Goal: Task Accomplishment & Management: Complete application form

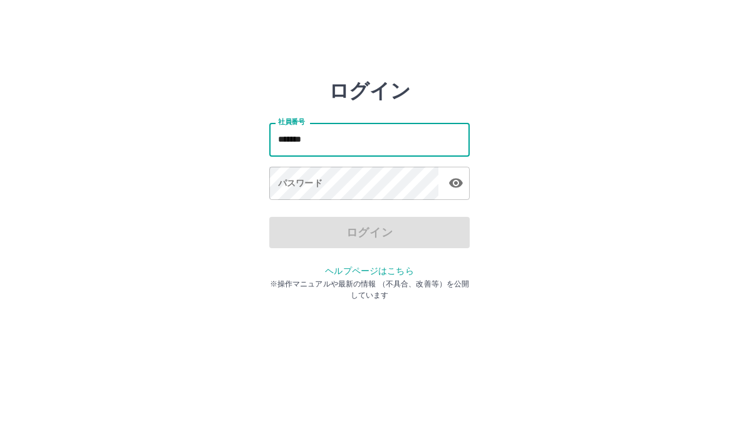
type input "*******"
click at [296, 177] on div "パスワード パスワード" at bounding box center [369, 184] width 200 height 35
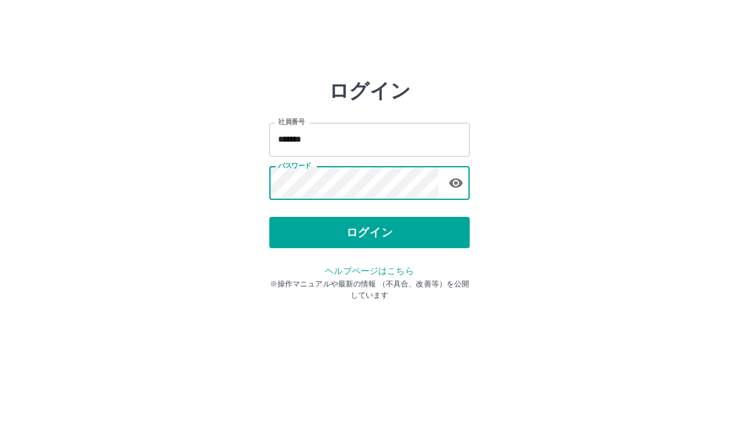
click at [412, 230] on button "ログイン" at bounding box center [369, 232] width 200 height 31
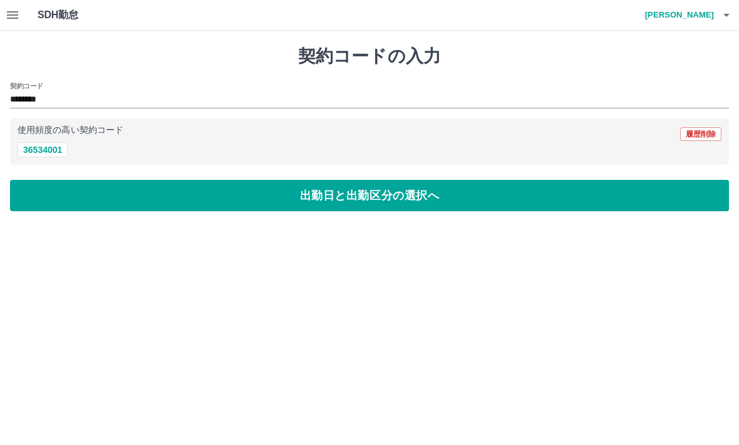
click at [308, 187] on button "出勤日と出勤区分の選択へ" at bounding box center [369, 195] width 719 height 31
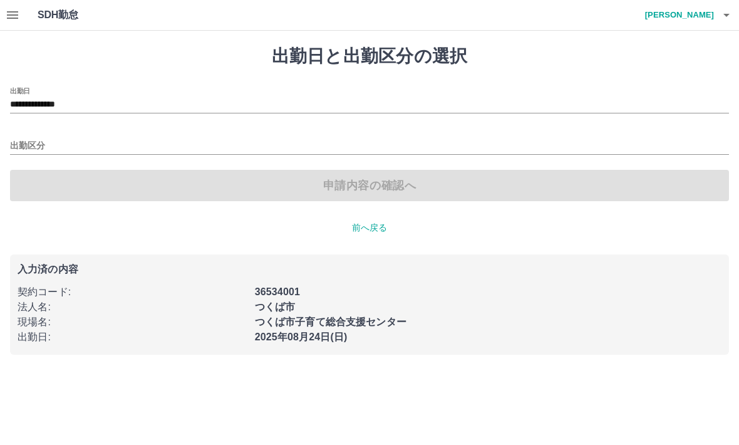
click at [35, 144] on input "出勤区分" at bounding box center [369, 146] width 719 height 16
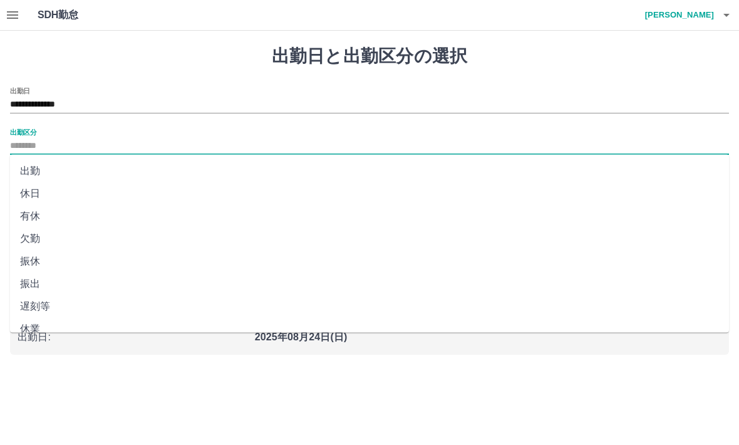
click at [42, 169] on li "出勤" at bounding box center [369, 171] width 719 height 23
type input "**"
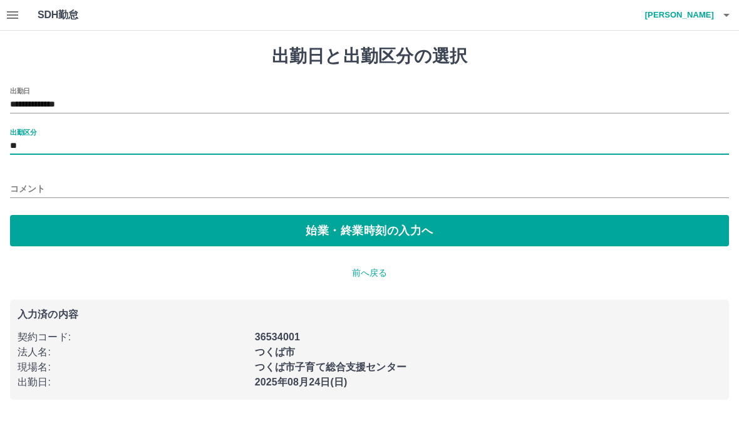
click at [329, 227] on button "始業・終業時刻の入力へ" at bounding box center [369, 230] width 719 height 31
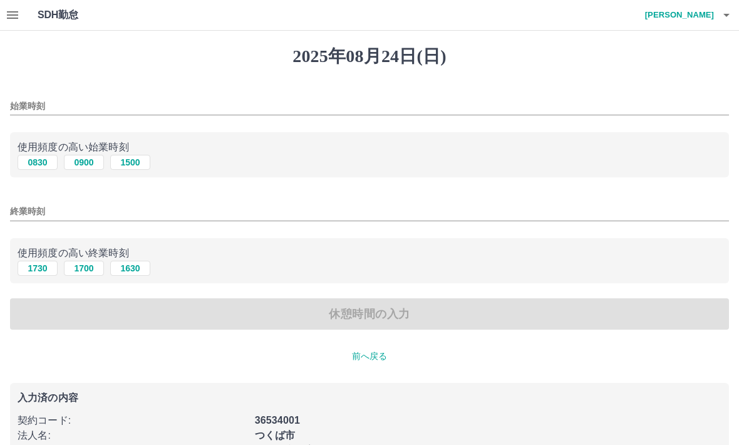
click at [93, 159] on button "0900" at bounding box center [84, 162] width 40 height 15
type input "****"
click at [39, 269] on button "1730" at bounding box center [38, 267] width 40 height 15
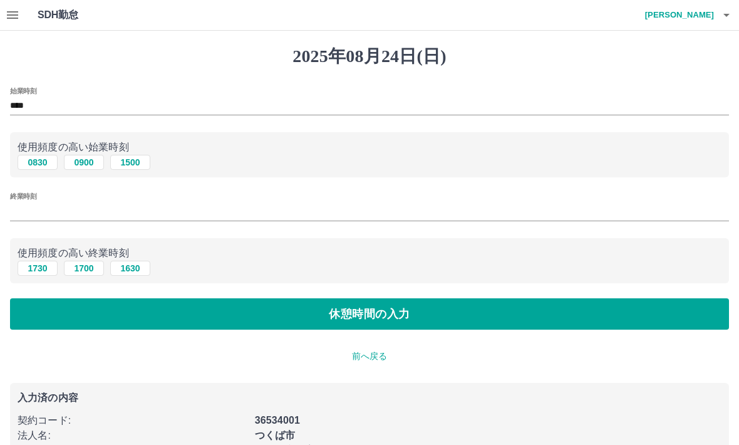
type input "****"
click at [361, 312] on button "休憩時間の入力" at bounding box center [369, 313] width 719 height 31
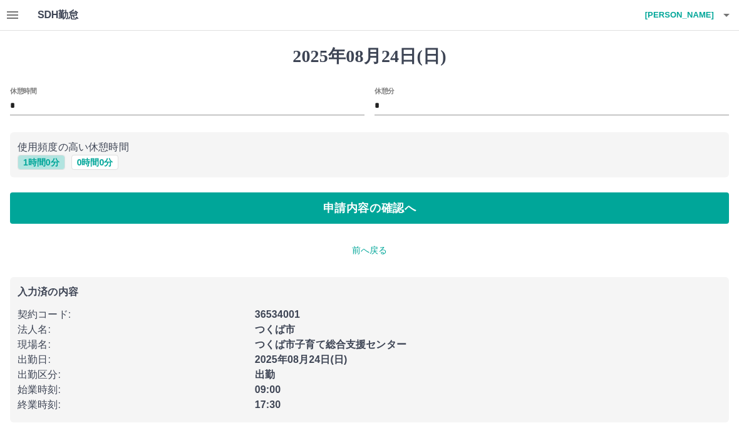
click at [46, 160] on button "1 時間 0 分" at bounding box center [42, 162] width 48 height 15
type input "*"
click at [364, 205] on button "申請内容の確認へ" at bounding box center [369, 207] width 719 height 31
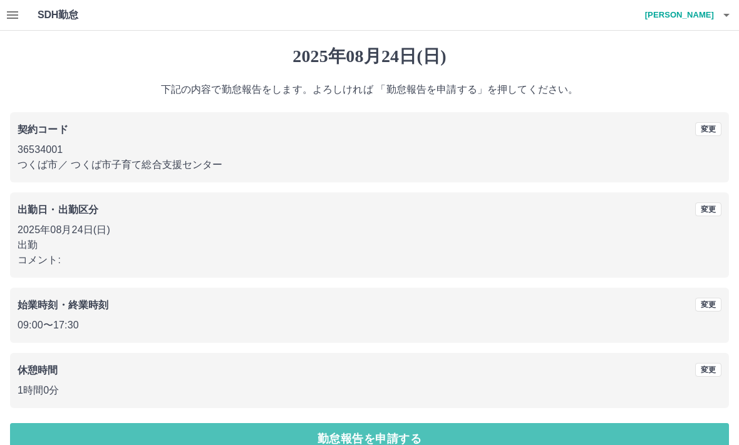
click at [422, 429] on button "勤怠報告を申請する" at bounding box center [369, 438] width 719 height 31
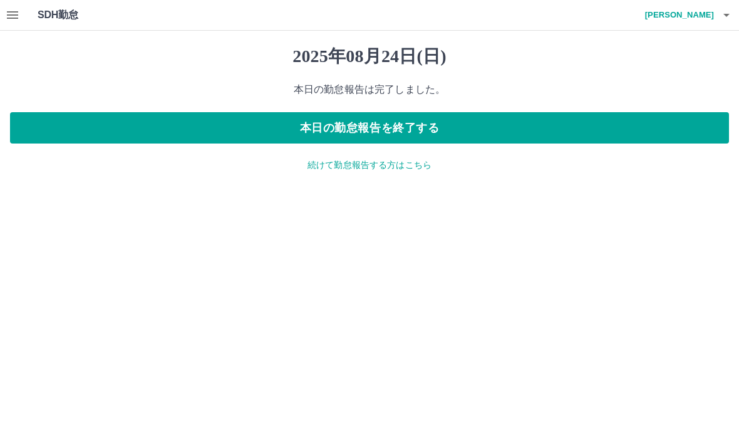
click at [406, 163] on p "続けて勤怠報告する方はこちら" at bounding box center [369, 164] width 719 height 13
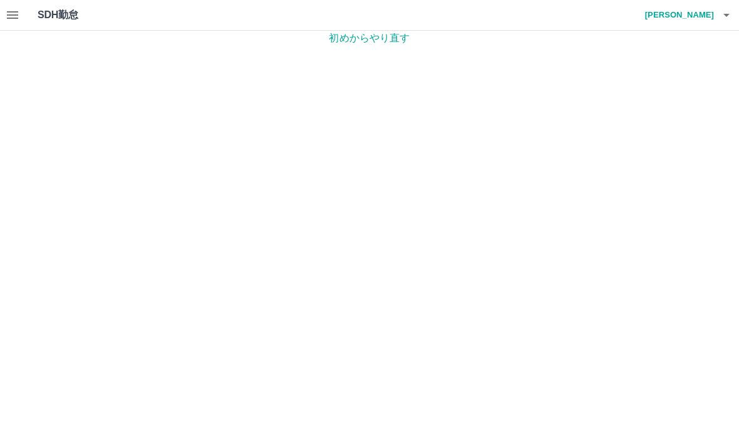
click at [61, 21] on h1 "SDH勤怠" at bounding box center [78, 15] width 81 height 30
click at [56, 15] on h1 "SDH勤怠" at bounding box center [78, 15] width 81 height 30
click at [59, 23] on h1 "SDH勤怠" at bounding box center [78, 15] width 81 height 30
click at [68, 23] on h1 "SDH勤怠" at bounding box center [78, 15] width 81 height 30
click at [378, 44] on p "初めからやり直す" at bounding box center [369, 38] width 739 height 15
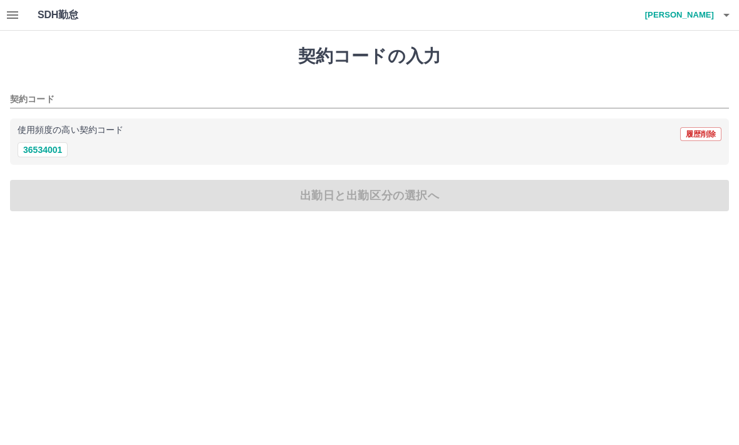
click at [45, 152] on button "36534001" at bounding box center [43, 149] width 50 height 15
type input "********"
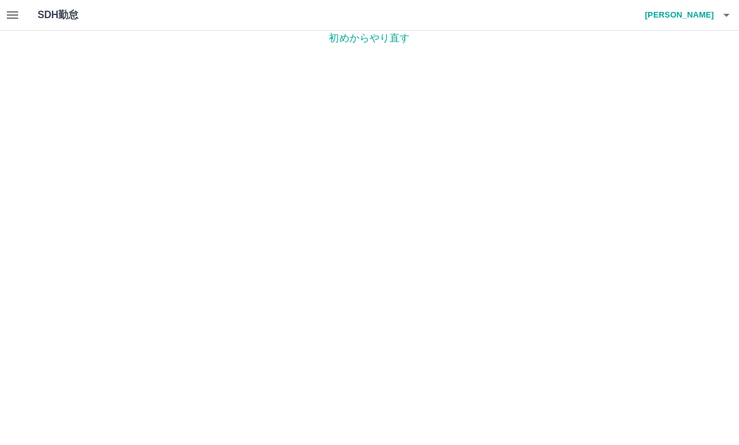
click at [374, 33] on p "初めからやり直す" at bounding box center [369, 38] width 739 height 15
click at [18, 17] on icon "button" at bounding box center [12, 15] width 15 height 15
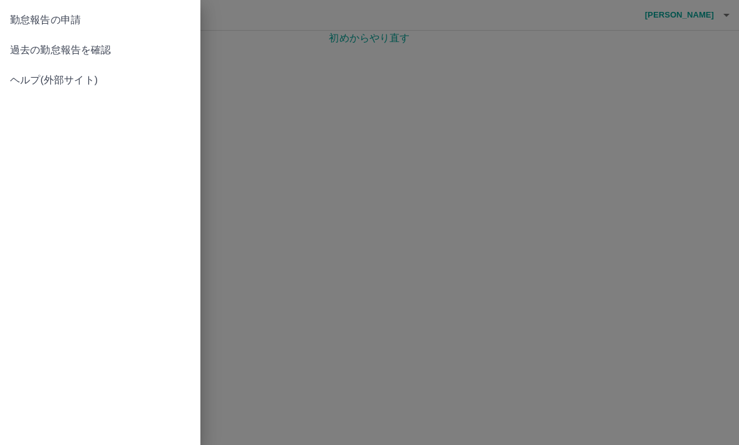
click at [73, 26] on span "勤怠報告の申請" at bounding box center [100, 20] width 180 height 15
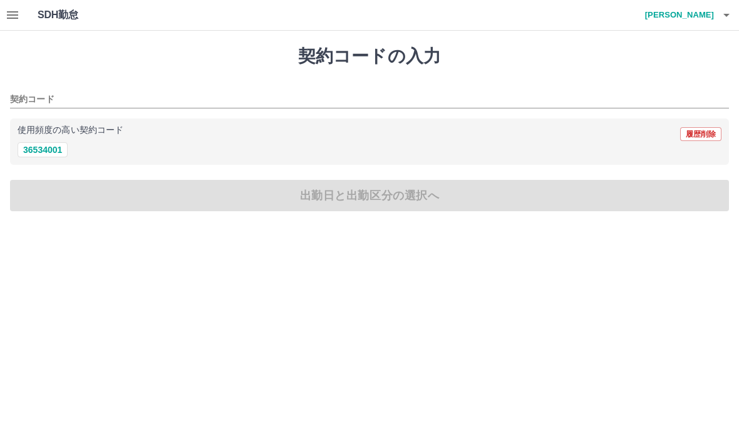
click at [719, 16] on icon "button" at bounding box center [726, 15] width 15 height 15
click at [518, 56] on div at bounding box center [369, 222] width 739 height 445
click at [305, 71] on div "契約コードの入力 契約コード 使用頻度の高い契約コード 履歴削除 36534001 出勤日と出勤区分の選択へ" at bounding box center [369, 128] width 739 height 195
click at [39, 98] on input "契約コード" at bounding box center [360, 100] width 700 height 16
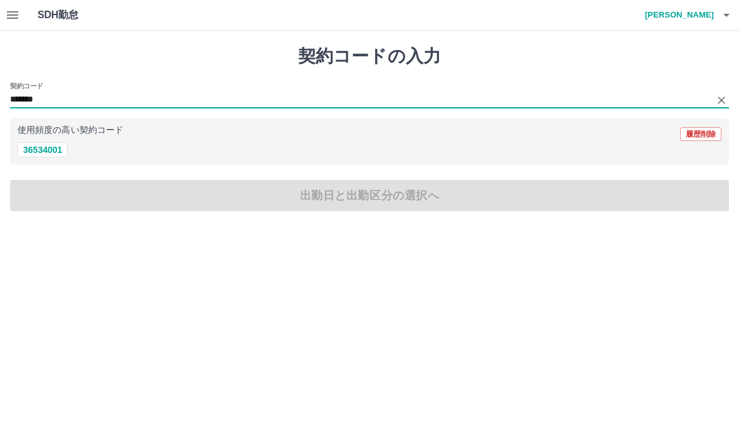
type input "*******"
click at [471, 226] on html "SDH勤怠 南　雅子 契約コードの入力 契約コード ******* 使用頻度の高い契約コード 履歴削除 36534001 出勤日と出勤区分の選択へ SDH勤怠" at bounding box center [369, 113] width 739 height 226
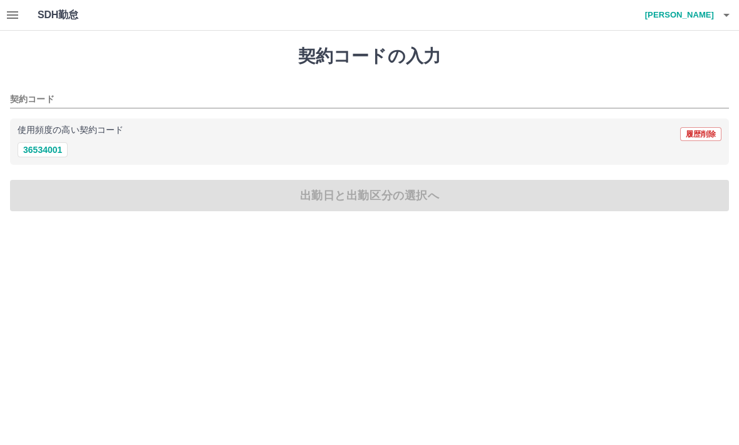
click at [18, 15] on icon "button" at bounding box center [12, 15] width 11 height 8
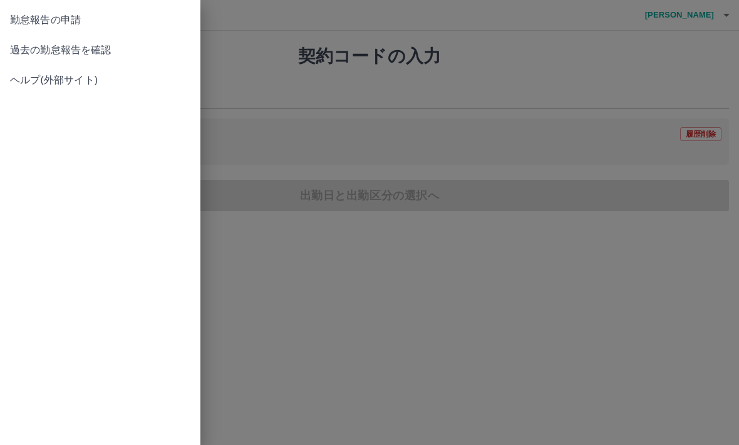
click at [245, 53] on div at bounding box center [369, 222] width 739 height 445
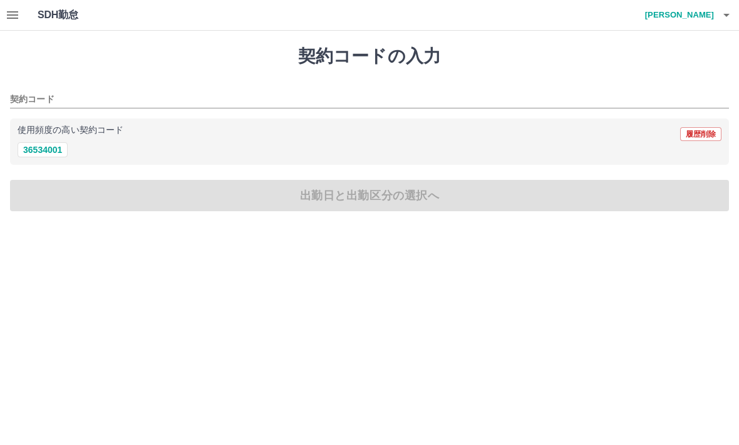
click at [75, 14] on h1 "SDH勤怠" at bounding box center [78, 15] width 81 height 30
click at [67, 24] on h1 "SDH勤怠" at bounding box center [78, 15] width 81 height 30
click at [696, 139] on button "履歴削除" at bounding box center [700, 134] width 41 height 14
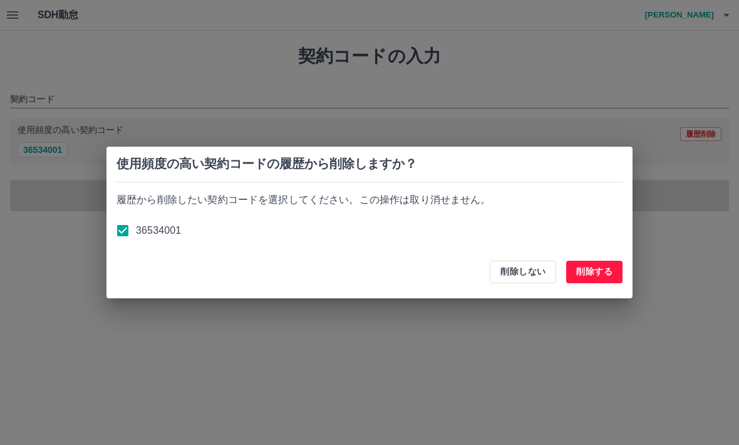
click at [599, 274] on button "削除する" at bounding box center [594, 271] width 56 height 23
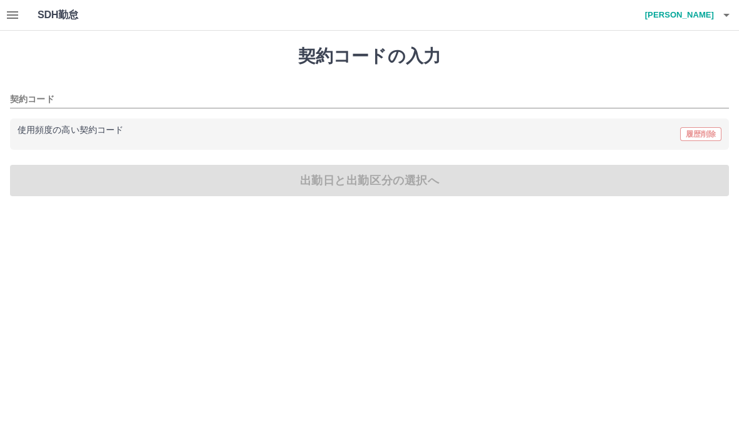
click at [73, 130] on p "使用頻度の高い契約コード" at bounding box center [71, 130] width 106 height 9
click at [83, 133] on p "使用頻度の高い契約コード" at bounding box center [71, 130] width 106 height 9
click at [696, 23] on h4 "南　雅子" at bounding box center [676, 15] width 75 height 30
click at [560, 66] on div at bounding box center [369, 222] width 739 height 445
click at [69, 23] on h1 "SDH勤怠" at bounding box center [78, 15] width 81 height 30
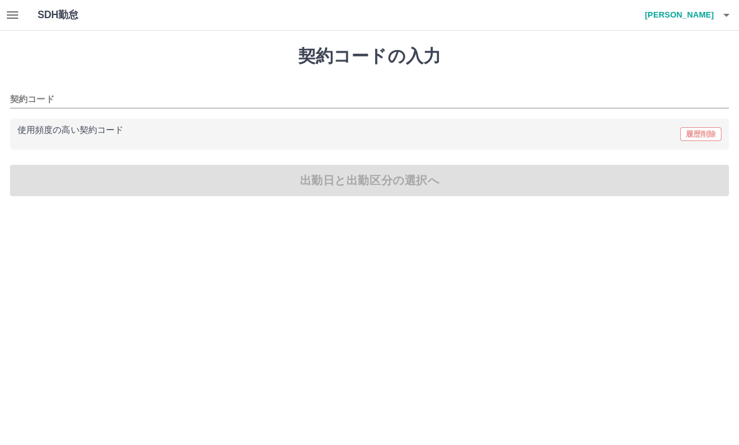
click at [94, 142] on div "使用頻度の高い契約コード 履歴削除" at bounding box center [369, 133] width 719 height 31
click at [43, 101] on input "契約コード" at bounding box center [360, 100] width 700 height 16
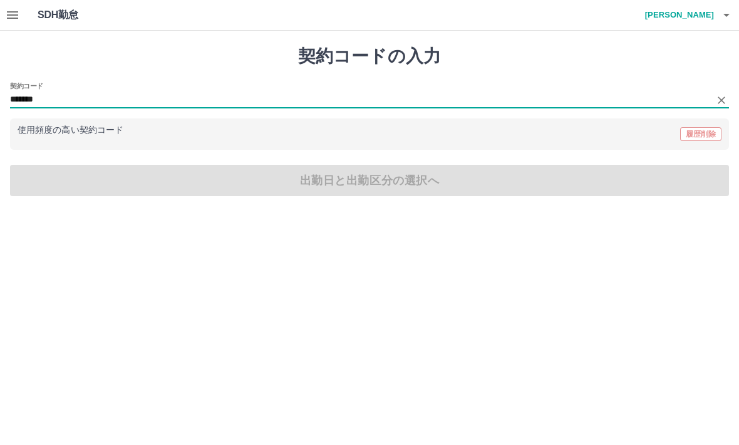
type input "*******"
click at [459, 211] on html "SDH勤怠 南　雅子 契約コードの入力 契約コード ******* 使用頻度の高い契約コード 履歴削除 出勤日と出勤区分の選択へ SDH勤怠" at bounding box center [369, 105] width 739 height 211
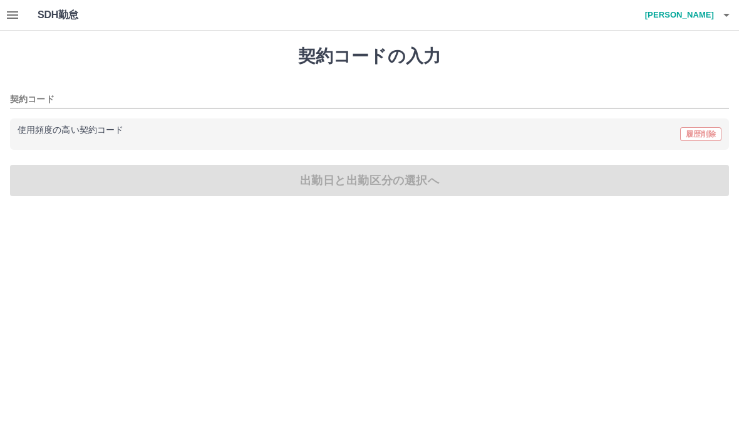
click at [33, 98] on input "契約コード" at bounding box center [360, 100] width 700 height 16
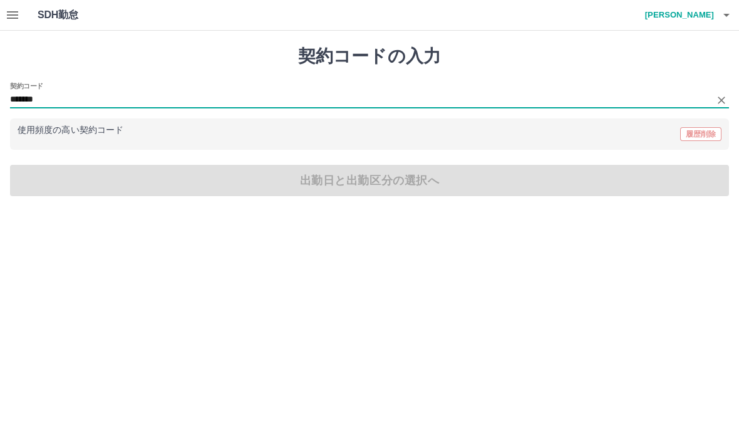
type input "*******"
click at [437, 211] on html "SDH勤怠 南　雅子 契約コードの入力 契約コード ******* 使用頻度の高い契約コード 履歴削除 出勤日と出勤区分の選択へ SDH勤怠" at bounding box center [369, 105] width 739 height 211
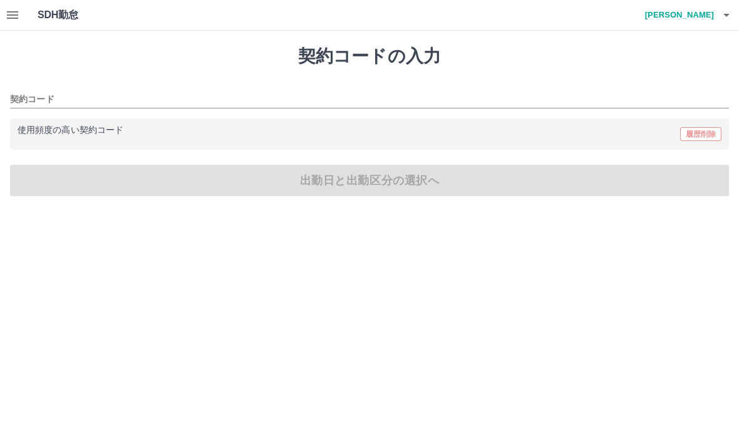
click at [86, 124] on div "使用頻度の高い契約コード 履歴削除" at bounding box center [369, 133] width 719 height 31
click at [63, 133] on p "使用頻度の高い契約コード" at bounding box center [71, 130] width 106 height 9
click at [70, 132] on p "使用頻度の高い契約コード" at bounding box center [71, 130] width 106 height 9
click at [35, 93] on input "契約コード" at bounding box center [360, 100] width 700 height 16
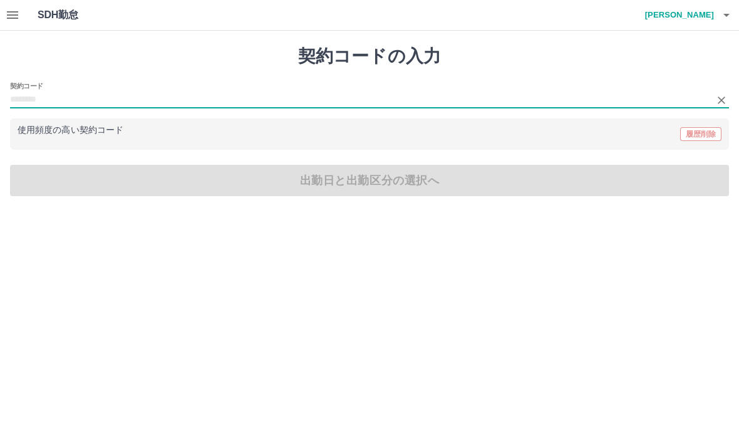
click at [431, 211] on html "SDH勤怠 南　雅子 契約コードの入力 契約コード 使用頻度の高い契約コード 履歴削除 出勤日と出勤区分の選択へ SDH勤怠" at bounding box center [369, 105] width 739 height 211
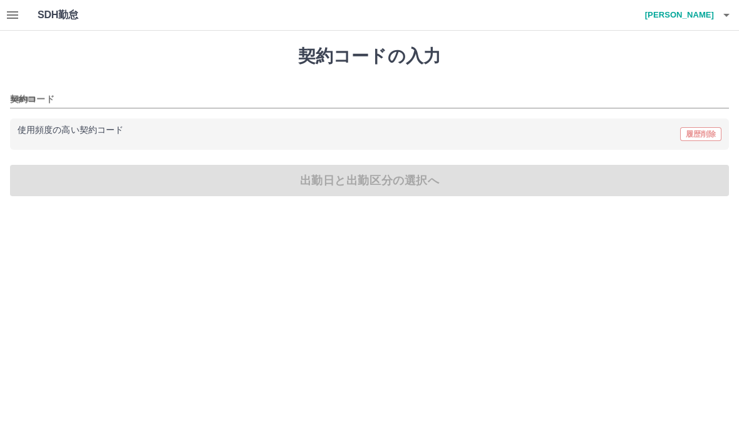
click at [103, 211] on html "SDH勤怠 南　雅子 契約コードの入力 契約コード 使用頻度の高い契約コード 履歴削除 出勤日と出勤区分の選択へ SDH勤怠" at bounding box center [369, 105] width 739 height 211
click at [718, 23] on button "button" at bounding box center [726, 15] width 25 height 30
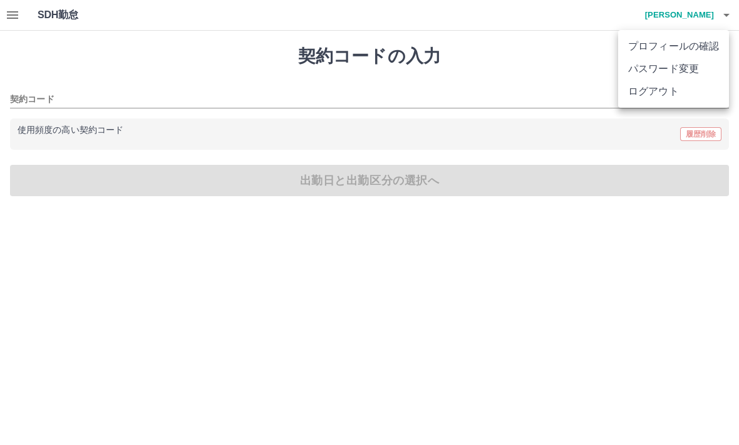
click at [490, 83] on div at bounding box center [369, 222] width 739 height 445
click at [712, 19] on h4 "南　雅子" at bounding box center [676, 15] width 75 height 30
click at [659, 96] on li "ログアウト" at bounding box center [673, 91] width 111 height 23
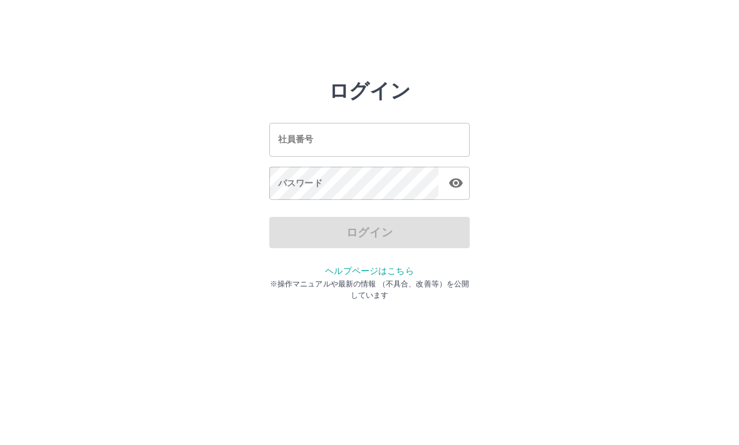
click at [323, 135] on input "社員番号" at bounding box center [369, 139] width 200 height 33
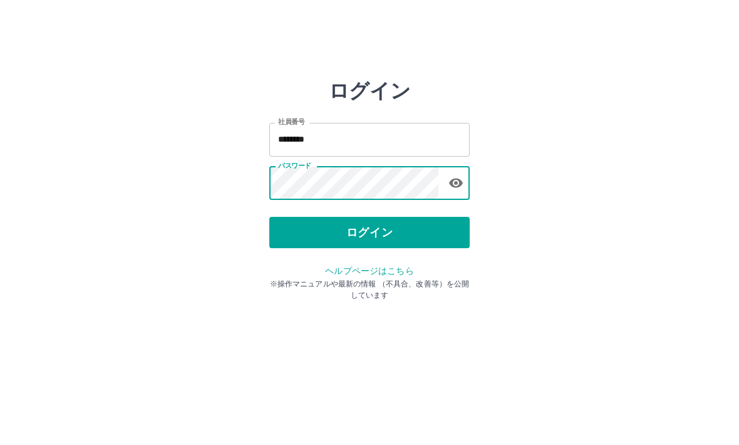
click at [408, 245] on button "ログイン" at bounding box center [369, 232] width 200 height 31
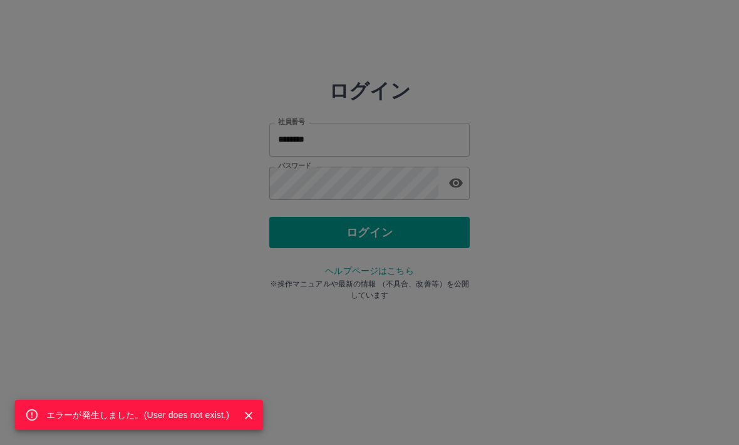
click at [403, 232] on div "エラーが発生しました。( User does not exist. )" at bounding box center [369, 222] width 739 height 445
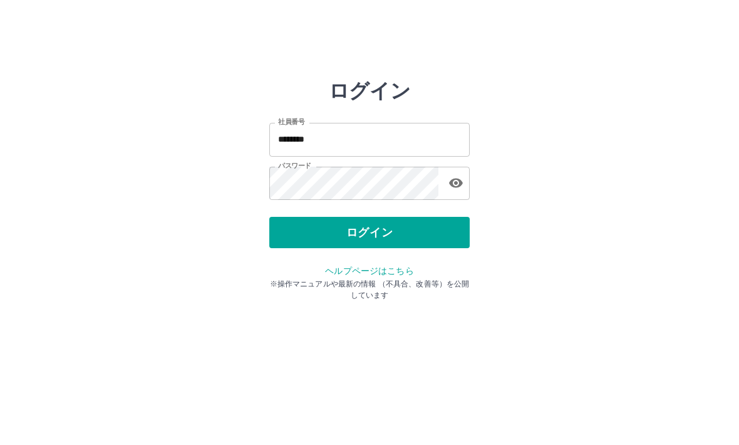
click at [355, 138] on input "********" at bounding box center [369, 139] width 200 height 33
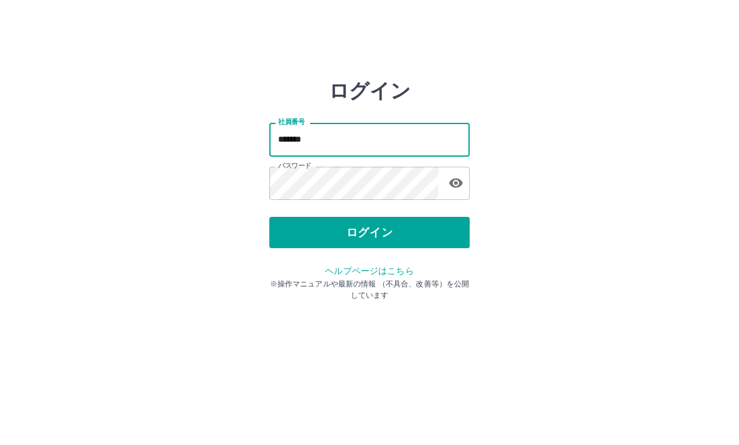
type input "*******"
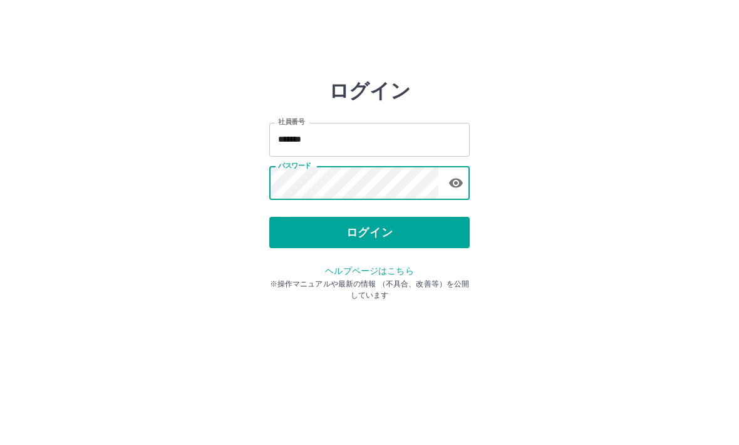
click at [452, 183] on icon "button" at bounding box center [456, 182] width 14 height 9
click at [433, 232] on button "ログイン" at bounding box center [369, 232] width 200 height 31
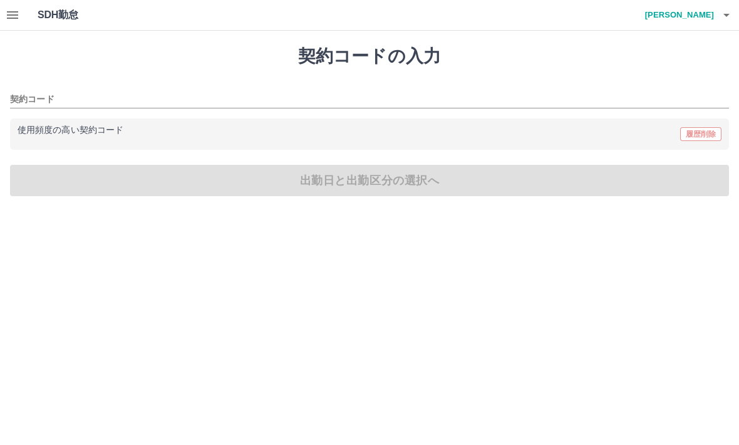
click at [107, 132] on p "使用頻度の高い契約コード" at bounding box center [71, 130] width 106 height 9
click at [328, 180] on div "契約コードの入力 契約コード 使用頻度の高い契約コード 履歴削除 出勤日と出勤区分の選択へ" at bounding box center [369, 121] width 739 height 180
click at [699, 19] on h4 "[PERSON_NAME]" at bounding box center [676, 15] width 75 height 30
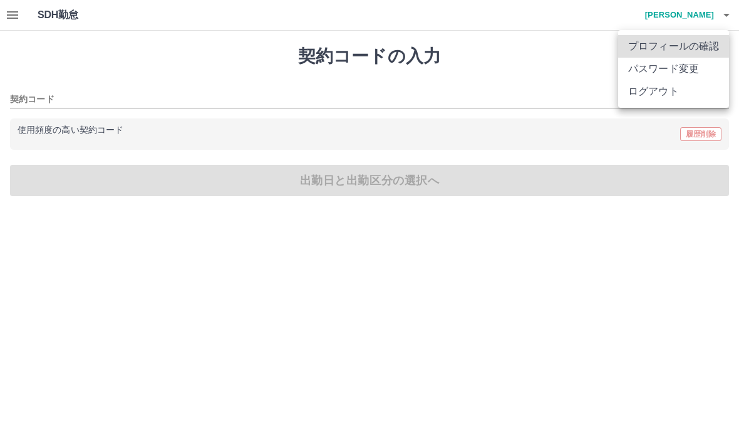
click at [534, 64] on div at bounding box center [369, 222] width 739 height 445
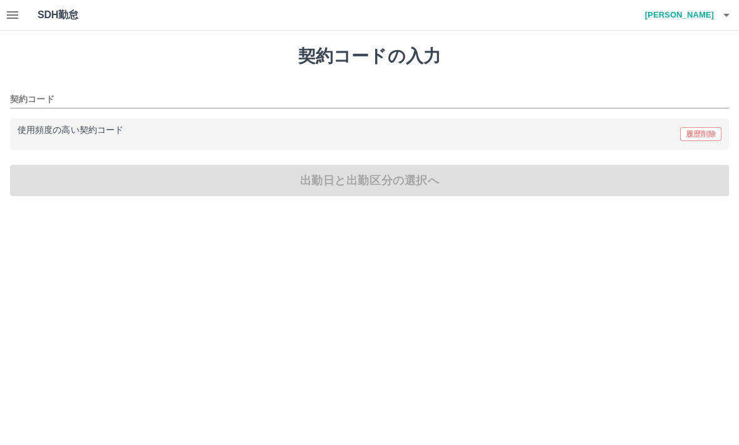
click at [24, 99] on input "契約コード" at bounding box center [360, 100] width 700 height 16
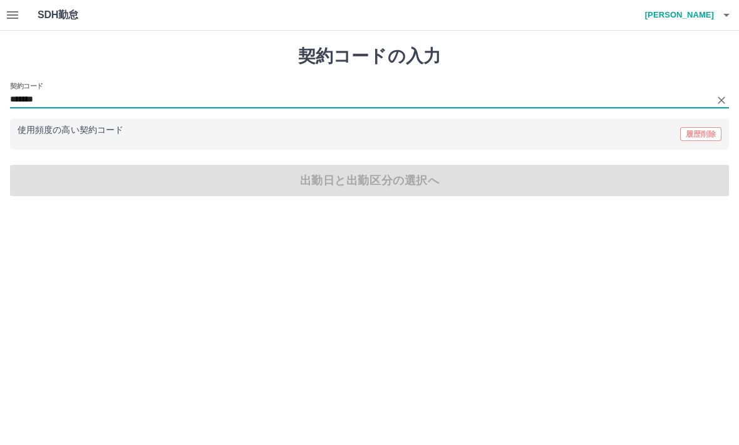
type input "*******"
click at [448, 211] on html "SDH勤怠 下地　律子 契約コードの入力 契約コード ******* 使用頻度の高い契約コード 履歴削除 出勤日と出勤区分の選択へ SDH勤怠" at bounding box center [369, 105] width 739 height 211
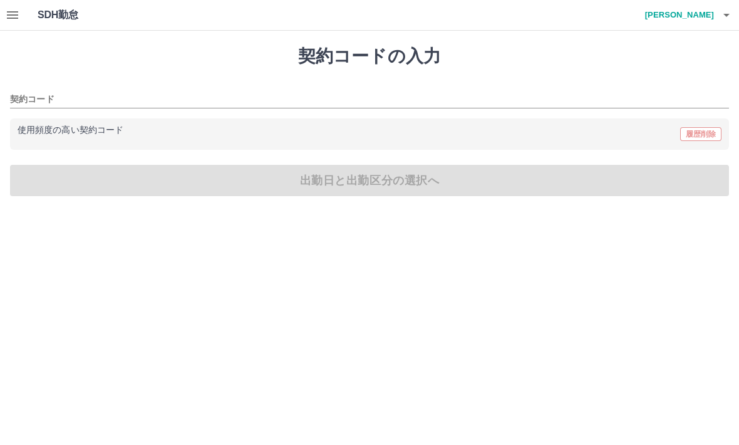
click at [345, 186] on div "契約コードの入力 契約コード 使用頻度の高い契約コード 履歴削除 出勤日と出勤区分の選択へ" at bounding box center [369, 121] width 739 height 180
click at [95, 118] on div "使用頻度の高い契約コード 履歴削除" at bounding box center [369, 133] width 719 height 31
click at [93, 128] on p "使用頻度の高い契約コード" at bounding box center [71, 130] width 106 height 9
click at [26, 98] on input "契約コード" at bounding box center [360, 100] width 700 height 16
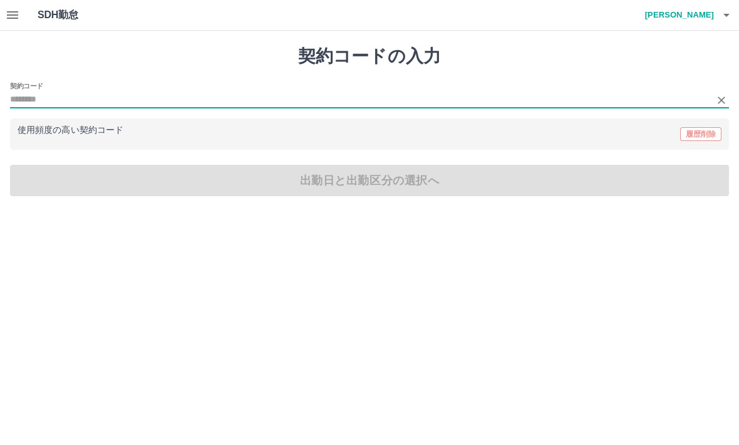
click at [429, 211] on html "SDH勤怠 下地　律子 契約コードの入力 契約コード 使用頻度の高い契約コード 履歴削除 出勤日と出勤区分の選択へ SDH勤怠" at bounding box center [369, 105] width 739 height 211
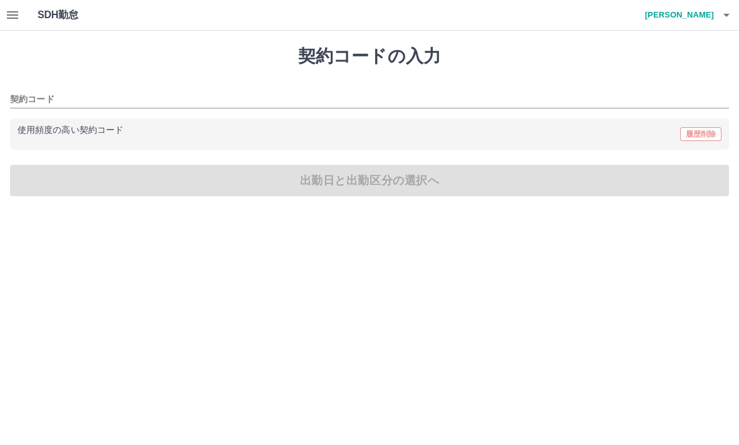
click at [689, 18] on h4 "下地　律子" at bounding box center [676, 15] width 75 height 30
click at [518, 68] on div at bounding box center [369, 222] width 739 height 445
click at [41, 101] on input "契約コード" at bounding box center [360, 100] width 700 height 16
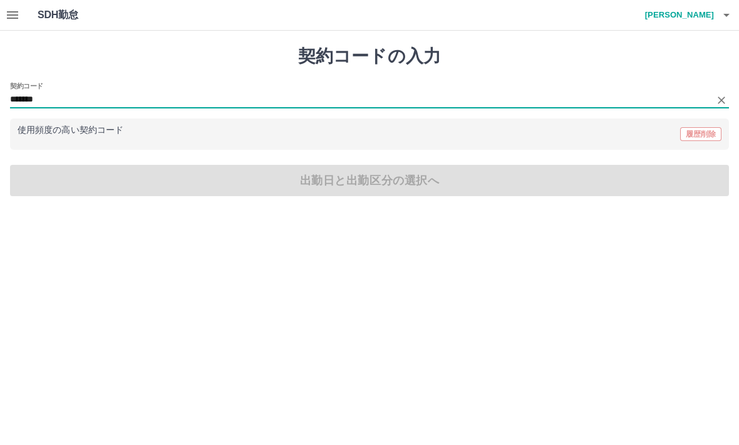
type input "*******"
click at [91, 126] on p "使用頻度の高い契約コード" at bounding box center [71, 130] width 106 height 9
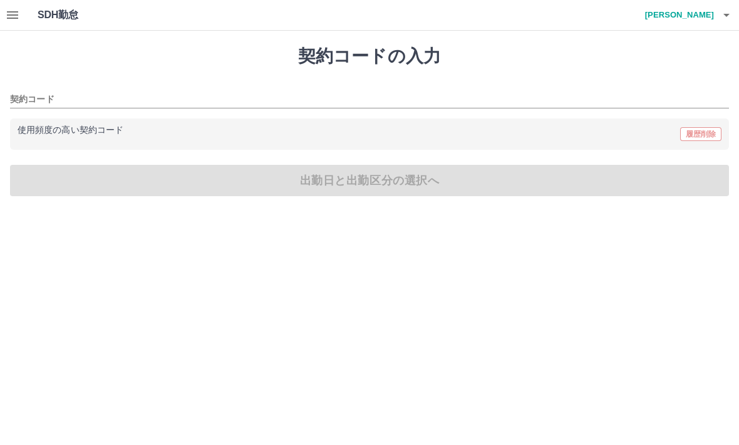
click at [72, 133] on p "使用頻度の高い契約コード" at bounding box center [71, 130] width 106 height 9
click at [388, 179] on div "契約コードの入力 契約コード 使用頻度の高い契約コード 履歴削除 出勤日と出勤区分の選択へ" at bounding box center [369, 121] width 739 height 180
click at [362, 184] on div "契約コードの入力 契約コード 使用頻度の高い契約コード 履歴削除 出勤日と出勤区分の選択へ" at bounding box center [369, 121] width 739 height 180
click at [361, 183] on div "契約コードの入力 契約コード 使用頻度の高い契約コード 履歴削除 出勤日と出勤区分の選択へ" at bounding box center [369, 121] width 739 height 180
click at [350, 197] on div "契約コードの入力 契約コード 使用頻度の高い契約コード 履歴削除 出勤日と出勤区分の選択へ" at bounding box center [369, 121] width 739 height 180
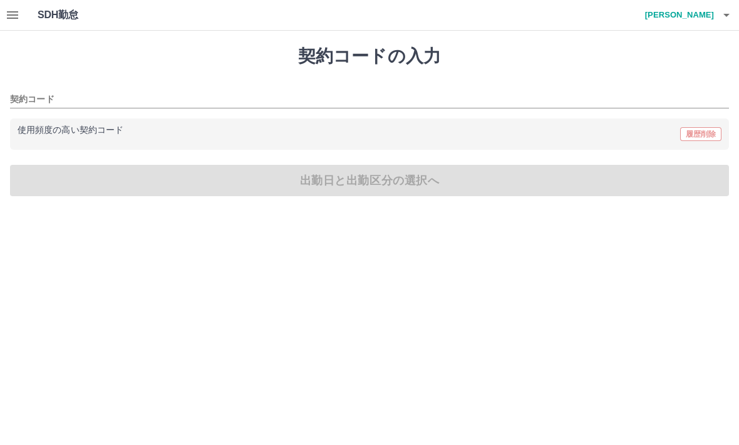
click at [341, 189] on div "契約コードの入力 契約コード 使用頻度の高い契約コード 履歴削除 出勤日と出勤区分の選択へ" at bounding box center [369, 121] width 739 height 180
click at [340, 189] on div "契約コードの入力 契約コード 使用頻度の高い契約コード 履歴削除 出勤日と出勤区分の選択へ" at bounding box center [369, 121] width 739 height 180
click at [340, 187] on div "契約コードの入力 契約コード 使用頻度の高い契約コード 履歴削除 出勤日と出勤区分の選択へ" at bounding box center [369, 121] width 739 height 180
click at [346, 187] on div "契約コードの入力 契約コード 使用頻度の高い契約コード 履歴削除 出勤日と出勤区分の選択へ" at bounding box center [369, 121] width 739 height 180
click at [345, 186] on div "契約コードの入力 契約コード 使用頻度の高い契約コード 履歴削除 出勤日と出勤区分の選択へ" at bounding box center [369, 121] width 739 height 180
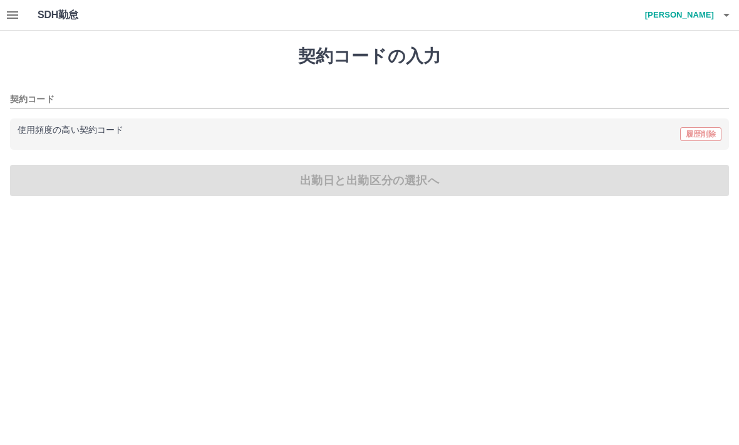
click at [366, 182] on div "契約コードの入力 契約コード 使用頻度の高い契約コード 履歴削除 出勤日と出勤区分の選択へ" at bounding box center [369, 121] width 739 height 180
click at [373, 178] on div "契約コードの入力 契約コード 使用頻度の高い契約コード 履歴削除 出勤日と出勤区分の選択へ" at bounding box center [369, 121] width 739 height 180
click at [709, 21] on h4 "下地　律子" at bounding box center [676, 15] width 75 height 30
click at [673, 43] on li "プロフィールの確認" at bounding box center [673, 46] width 111 height 23
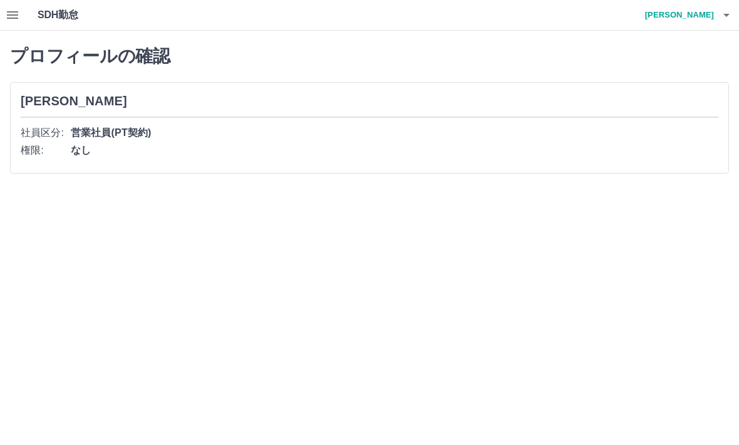
click at [702, 17] on h4 "下地　律子" at bounding box center [676, 15] width 75 height 30
click at [557, 200] on div at bounding box center [369, 222] width 739 height 445
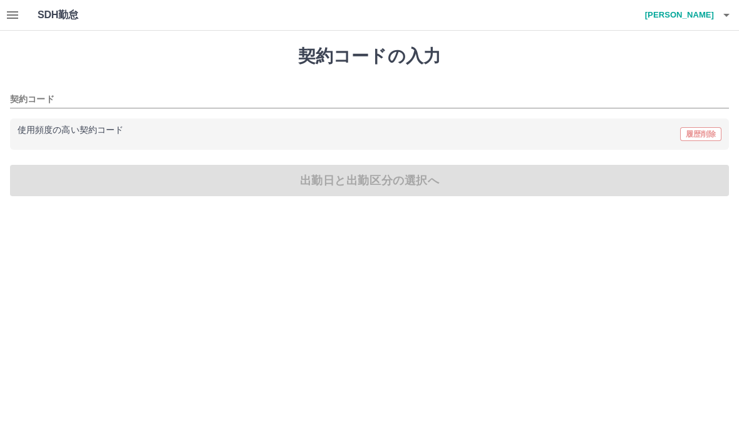
click at [41, 106] on input "契約コード" at bounding box center [360, 100] width 700 height 16
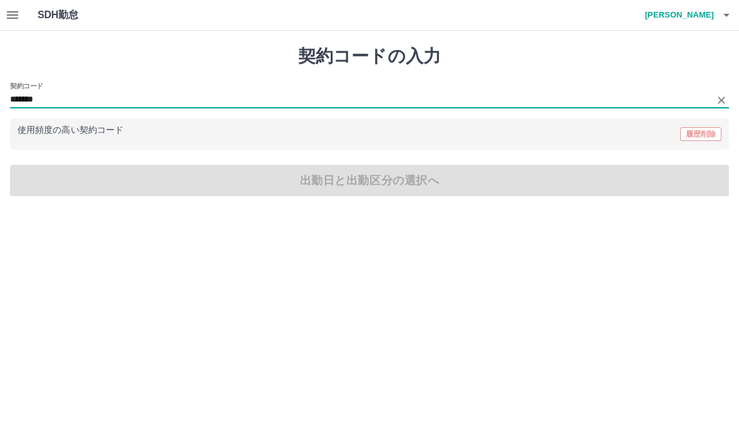
type input "*******"
click at [96, 129] on p "使用頻度の高い契約コード" at bounding box center [71, 130] width 106 height 9
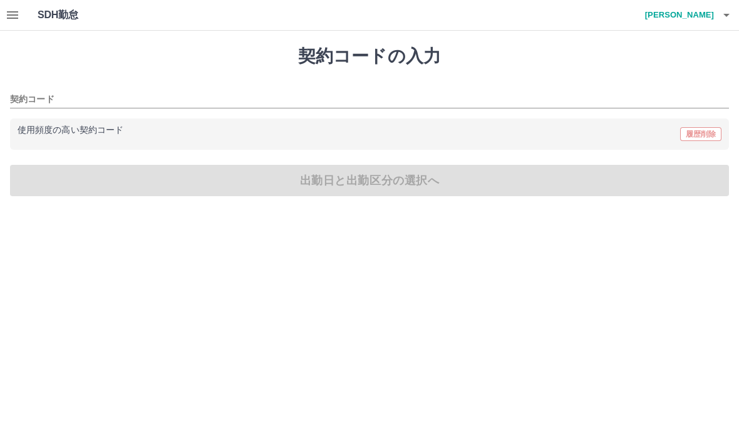
click at [90, 128] on p "使用頻度の高い契約コード" at bounding box center [71, 130] width 106 height 9
click at [63, 130] on p "使用頻度の高い契約コード" at bounding box center [71, 130] width 106 height 9
click at [62, 132] on p "使用頻度の高い契約コード" at bounding box center [71, 130] width 106 height 9
click at [61, 132] on p "使用頻度の高い契約コード" at bounding box center [71, 130] width 106 height 9
click at [86, 130] on p "使用頻度の高い契約コード" at bounding box center [71, 130] width 106 height 9
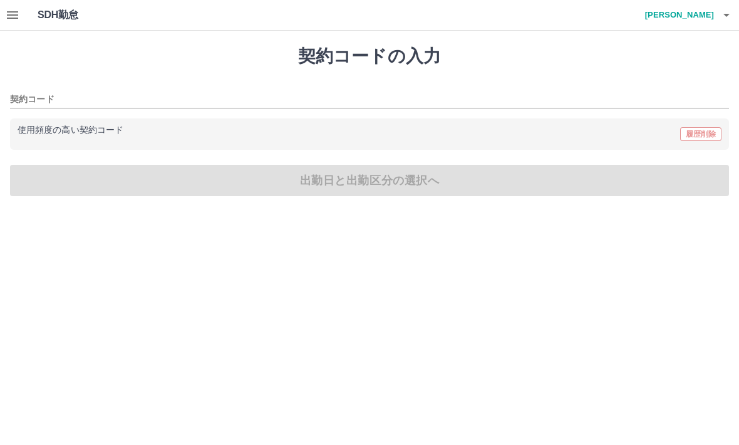
click at [702, 136] on div "使用頻度の高い契約コード 履歴削除" at bounding box center [370, 134] width 704 height 16
click at [701, 24] on h4 "下地　律子" at bounding box center [676, 15] width 75 height 30
click at [645, 95] on li "ログアウト" at bounding box center [673, 91] width 111 height 23
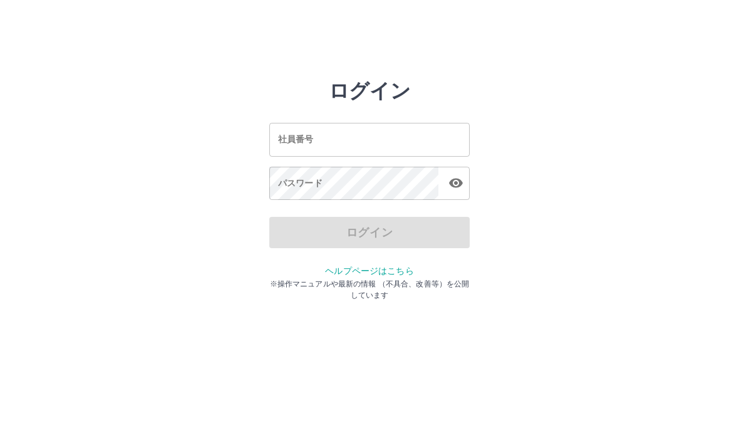
click at [313, 137] on div "社員番号 社員番号" at bounding box center [369, 139] width 200 height 33
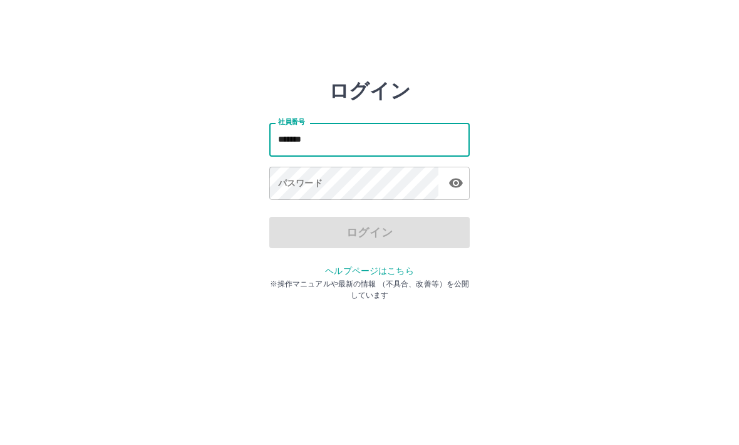
type input "*******"
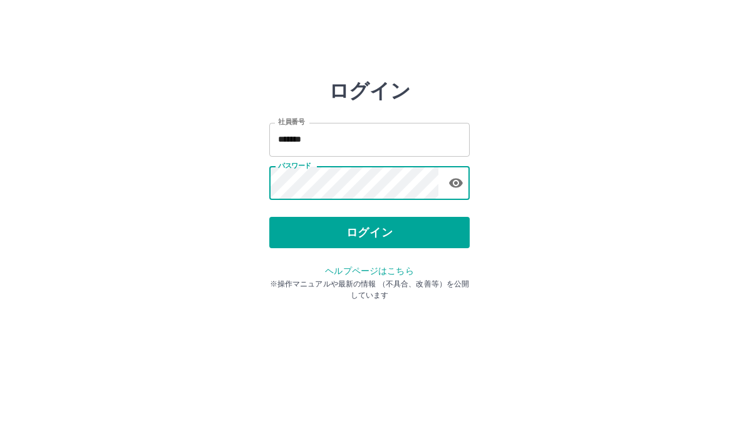
click at [418, 234] on button "ログイン" at bounding box center [369, 232] width 200 height 31
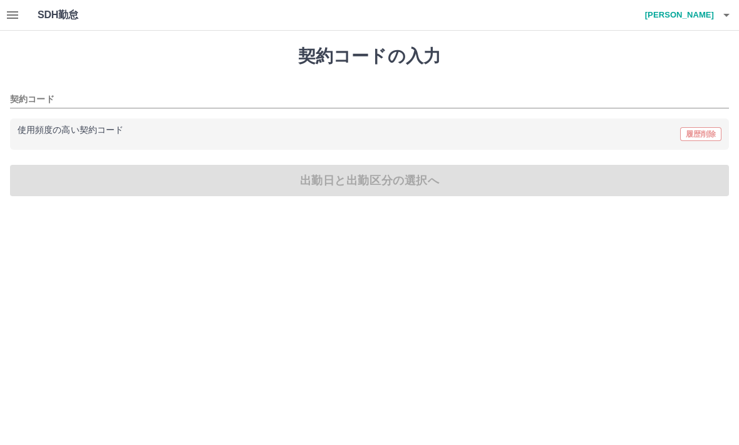
click at [376, 183] on div "契約コードの入力 契約コード 使用頻度の高い契約コード 履歴削除 出勤日と出勤区分の選択へ" at bounding box center [369, 121] width 739 height 180
click at [404, 191] on div "契約コードの入力 契約コード 使用頻度の高い契約コード 履歴削除 出勤日と出勤区分の選択へ" at bounding box center [369, 121] width 739 height 180
click at [403, 190] on div "契約コードの入力 契約コード 使用頻度の高い契約コード 履歴削除 出勤日と出勤区分の選択へ" at bounding box center [369, 121] width 739 height 180
click at [399, 187] on div "契約コードの入力 契約コード 使用頻度の高い契約コード 履歴削除 出勤日と出勤区分の選択へ" at bounding box center [369, 121] width 739 height 180
click at [363, 193] on div "契約コードの入力 契約コード 使用頻度の高い契約コード 履歴削除 出勤日と出勤区分の選択へ" at bounding box center [369, 121] width 739 height 180
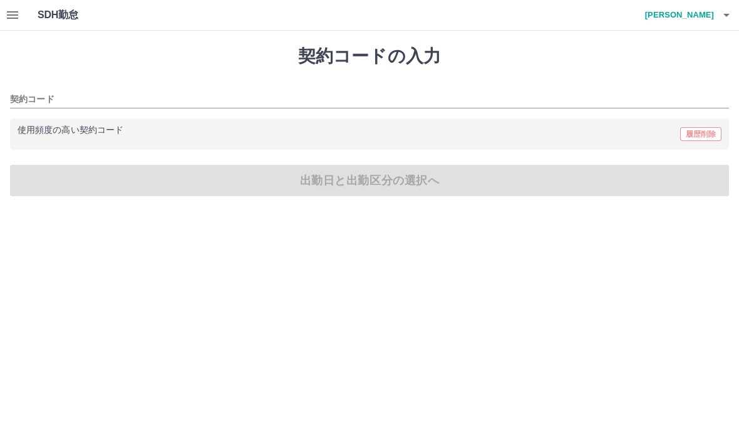
click at [358, 182] on div "契約コードの入力 契約コード 使用頻度の高い契約コード 履歴削除 出勤日と出勤区分の選択へ" at bounding box center [369, 121] width 739 height 180
click at [368, 174] on div "契約コードの入力 契約コード 使用頻度の高い契約コード 履歴削除 出勤日と出勤区分の選択へ" at bounding box center [369, 121] width 739 height 180
click at [366, 196] on div "契約コードの入力 契約コード 使用頻度の高い契約コード 履歴削除 出勤日と出勤区分の選択へ" at bounding box center [369, 121] width 739 height 180
click at [364, 200] on div "契約コードの入力 契約コード 使用頻度の高い契約コード 履歴削除 出勤日と出勤区分の選択へ" at bounding box center [369, 121] width 739 height 180
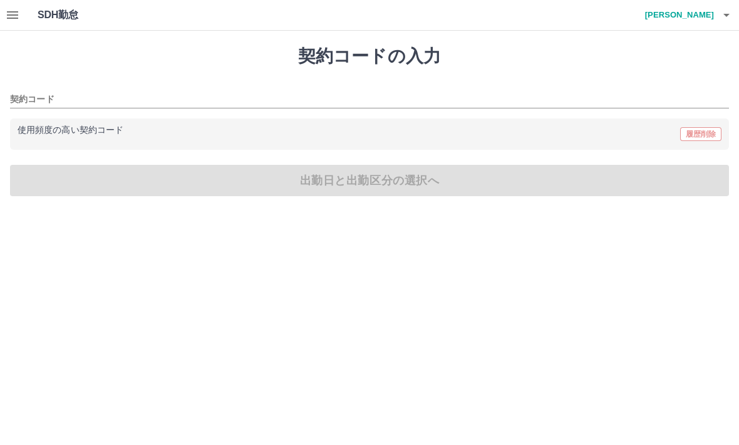
click at [372, 188] on div "契約コードの入力 契約コード 使用頻度の高い契約コード 履歴削除 出勤日と出勤区分の選択へ" at bounding box center [369, 121] width 739 height 180
click at [378, 199] on div "契約コードの入力 契約コード 使用頻度の高い契約コード 履歴削除 出勤日と出勤区分の選択へ" at bounding box center [369, 121] width 739 height 180
click at [410, 211] on html "SDH勤怠 [PERSON_NAME] 契約コードの入力 契約コード 使用頻度の高い契約コード 履歴削除 出勤日と出勤区分の選択へ SDH勤怠" at bounding box center [369, 105] width 739 height 211
click at [384, 188] on div "契約コードの入力 契約コード 使用頻度の高い契約コード 履歴削除 出勤日と出勤区分の選択へ" at bounding box center [369, 121] width 739 height 180
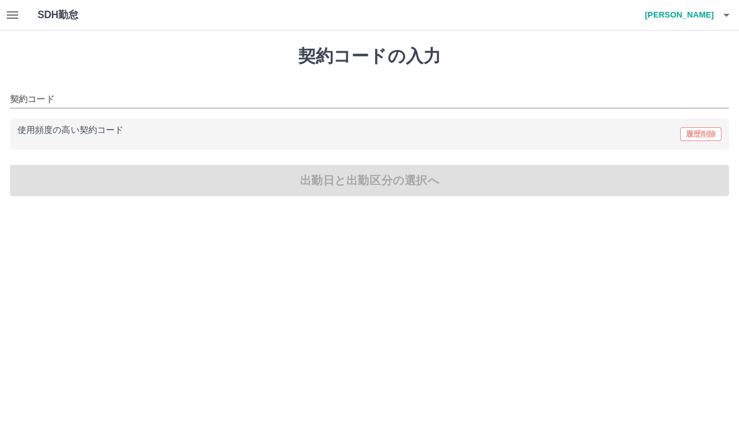
click at [383, 188] on div "契約コードの入力 契約コード 使用頻度の高い契約コード 履歴削除 出勤日と出勤区分の選択へ" at bounding box center [369, 121] width 739 height 180
click at [401, 176] on div "契約コードの入力 契約コード 使用頻度の高い契約コード 履歴削除 出勤日と出勤区分の選択へ" at bounding box center [369, 121] width 739 height 180
click at [722, 19] on icon "button" at bounding box center [726, 15] width 15 height 15
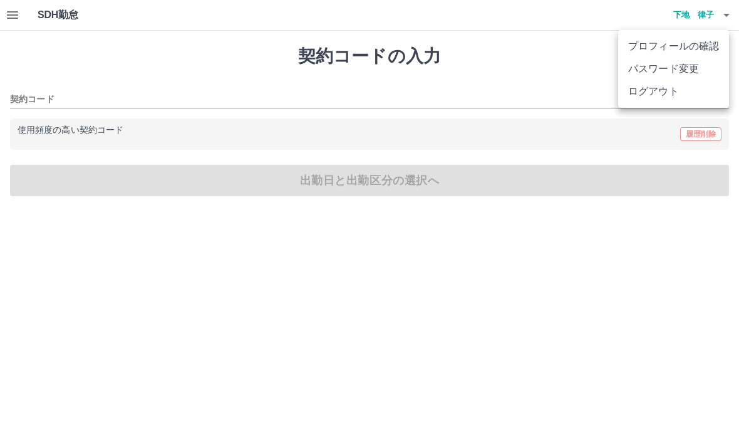
click at [670, 96] on li "ログアウト" at bounding box center [673, 91] width 111 height 23
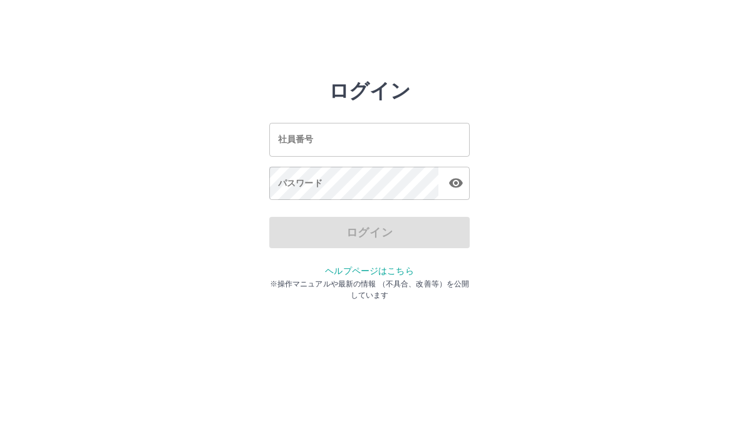
click at [413, 143] on input "社員番号" at bounding box center [369, 139] width 200 height 33
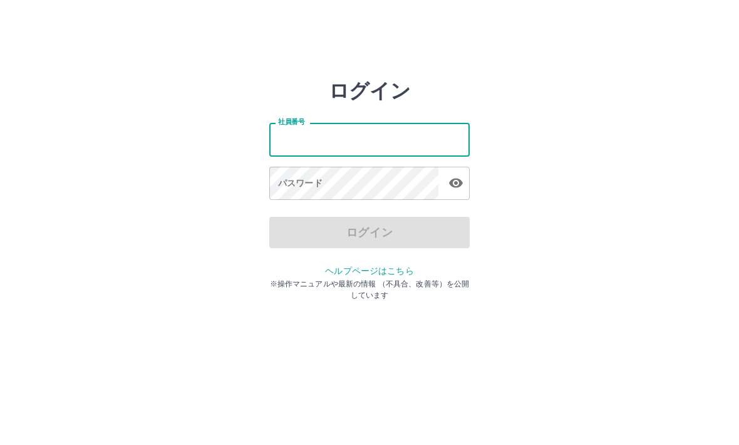
click at [323, 136] on input "社員番号" at bounding box center [369, 139] width 200 height 33
type input "*******"
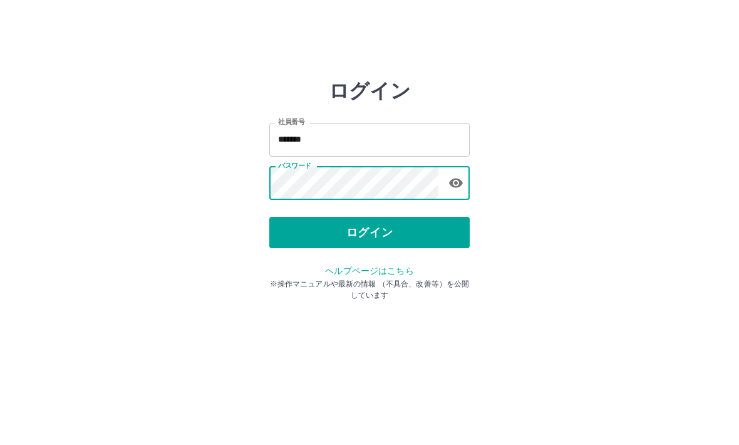
click at [424, 228] on button "ログイン" at bounding box center [369, 232] width 200 height 31
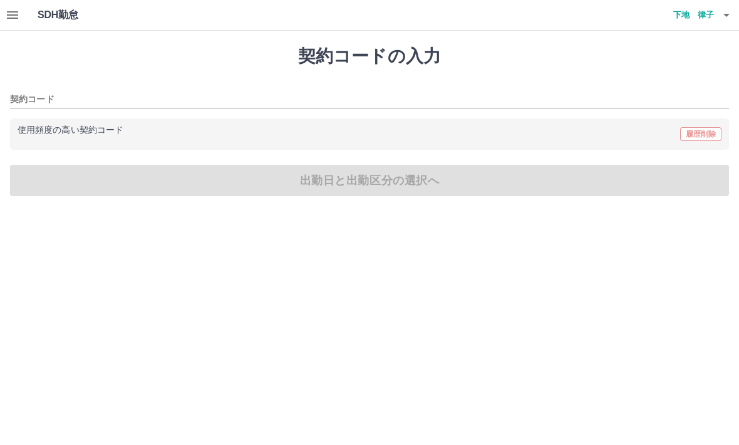
click at [725, 29] on button "button" at bounding box center [726, 15] width 25 height 30
click at [662, 98] on li "ログアウト" at bounding box center [673, 91] width 111 height 23
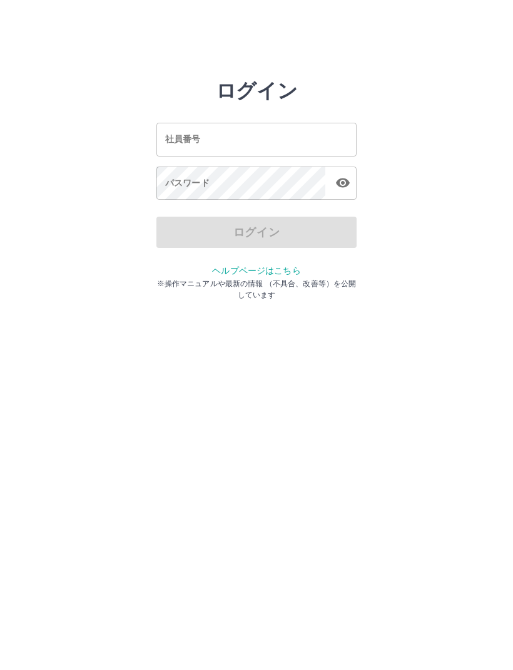
click at [4, 279] on html "ログイン 社員番号 社員番号 パスワード パスワード ログイン ヘルプページはこちら ※操作マニュアルや最新の情報 （不具合、改善等）を公開しています" at bounding box center [256, 139] width 513 height 279
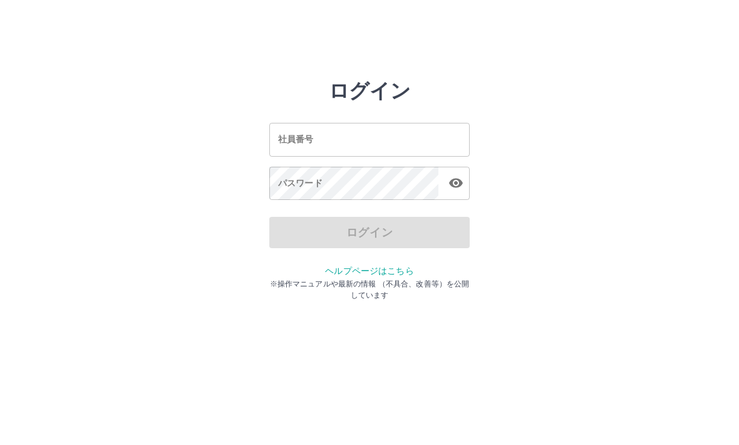
click at [337, 136] on input "社員番号" at bounding box center [369, 139] width 200 height 33
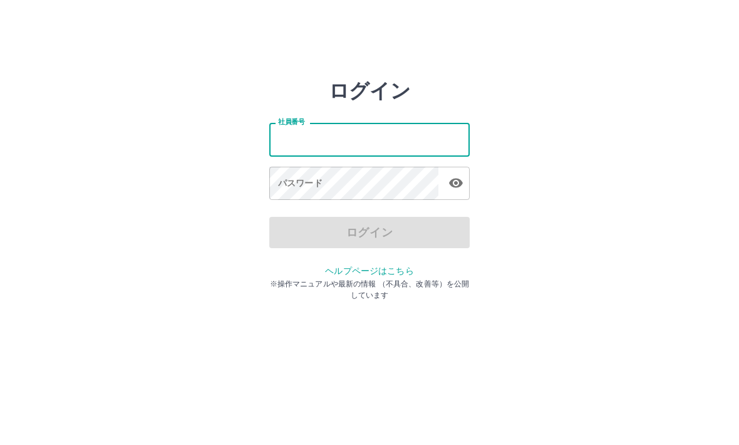
click at [292, 140] on input "社員番号" at bounding box center [369, 139] width 200 height 33
type input "*******"
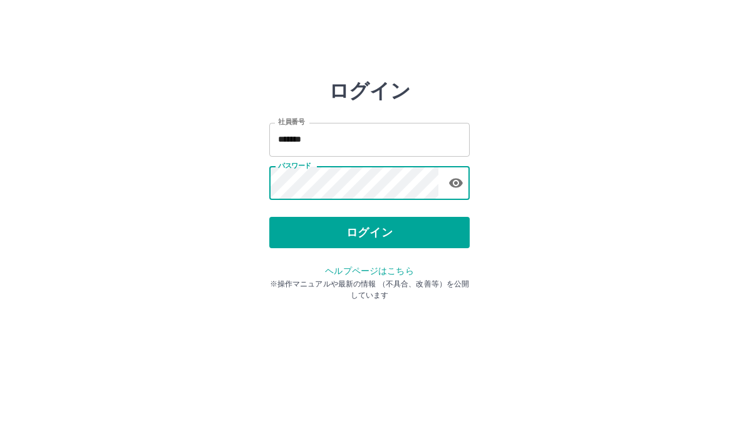
click at [417, 235] on button "ログイン" at bounding box center [369, 232] width 200 height 31
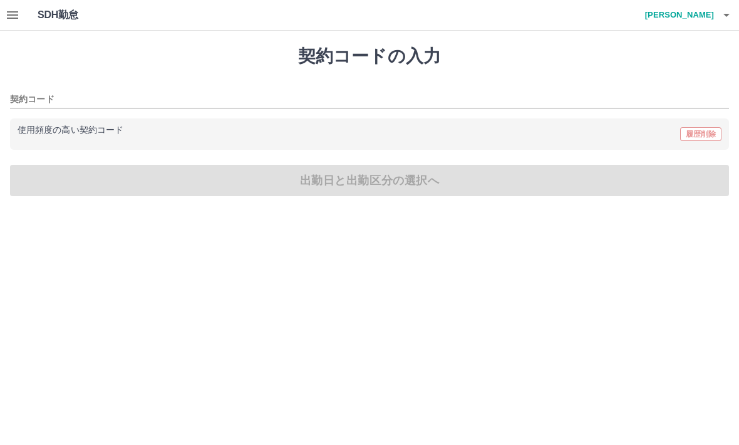
click at [193, 171] on div "契約コードの入力 契約コード 使用頻度の高い契約コード 履歴削除 出勤日と出勤区分の選択へ" at bounding box center [369, 121] width 739 height 180
click at [71, 24] on h1 "SDH勤怠" at bounding box center [78, 15] width 81 height 30
click at [59, 103] on input "契約コード" at bounding box center [360, 100] width 700 height 16
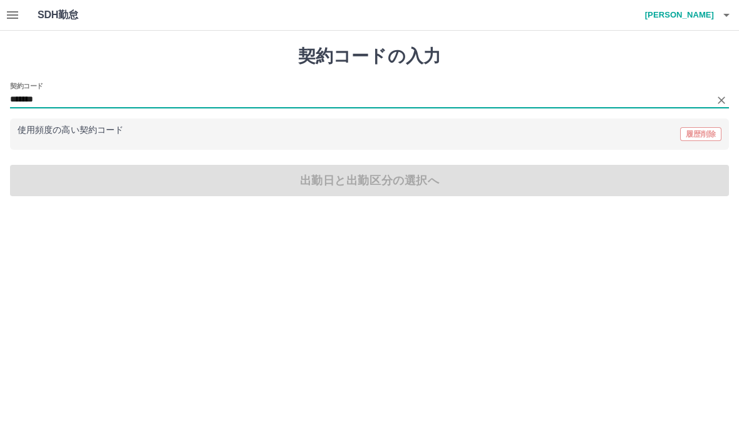
type input "********"
click at [721, 104] on icon "Clear" at bounding box center [721, 100] width 13 height 13
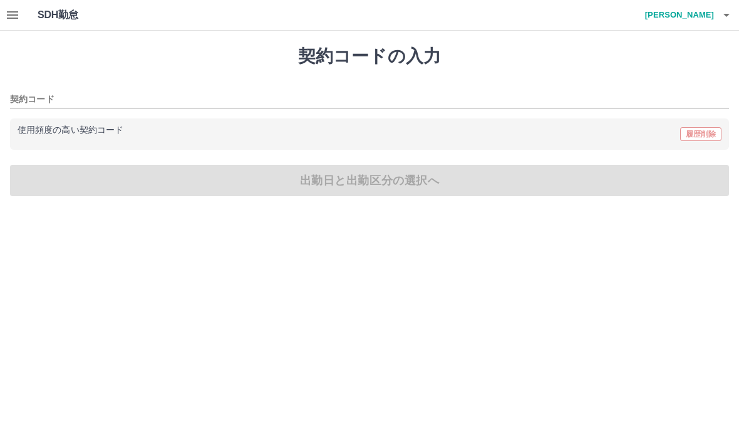
click at [702, 126] on div "使用頻度の高い契約コード 履歴削除" at bounding box center [370, 134] width 704 height 16
click at [707, 131] on div "使用頻度の高い契約コード 履歴削除" at bounding box center [370, 134] width 704 height 16
click at [731, 11] on icon "button" at bounding box center [726, 15] width 15 height 15
click at [662, 95] on li "ログアウト" at bounding box center [673, 91] width 111 height 23
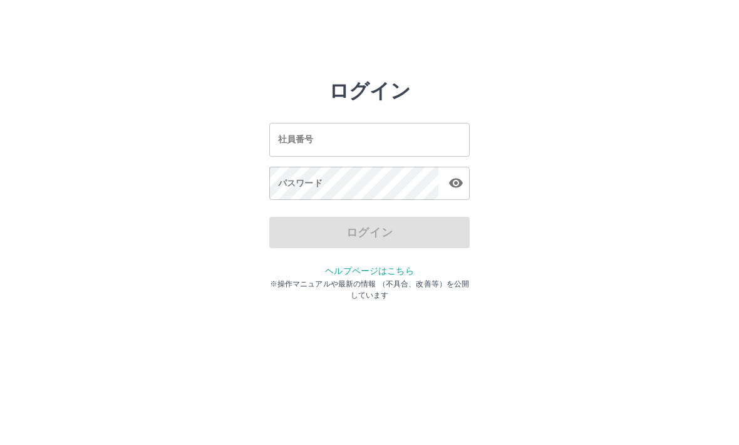
click at [345, 141] on input "社員番号" at bounding box center [369, 139] width 200 height 33
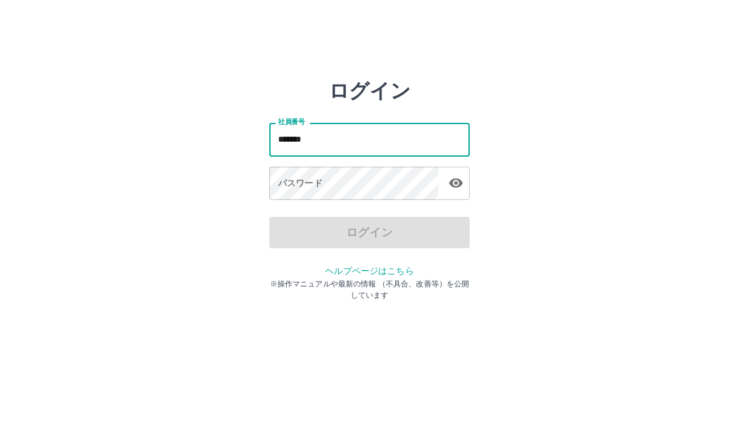
type input "*******"
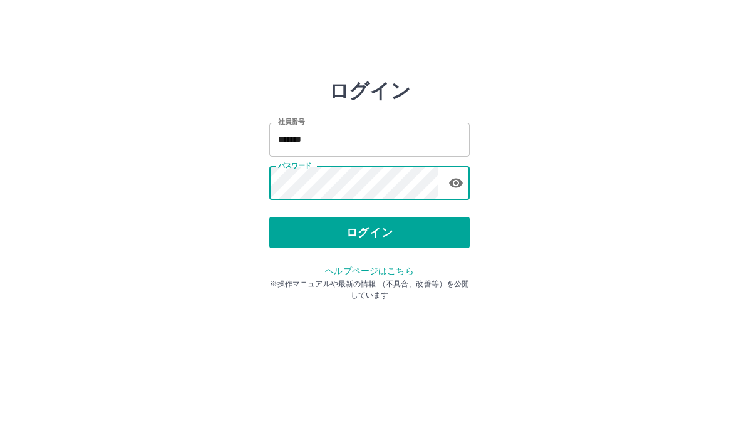
click at [438, 237] on button "ログイン" at bounding box center [369, 232] width 200 height 31
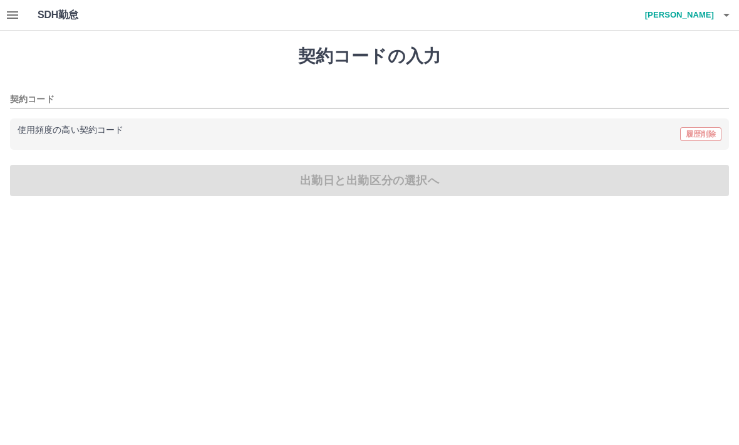
click at [42, 106] on input "契約コード" at bounding box center [360, 100] width 700 height 16
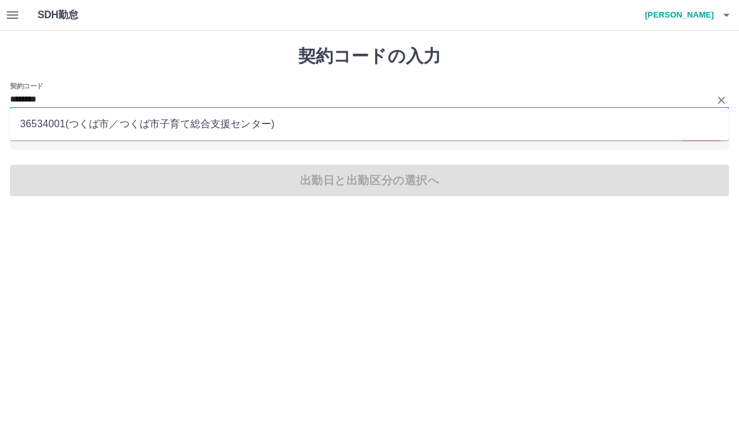
type input "********"
click at [419, 186] on div "契約コードの入力 契約コード ******** 使用頻度の高い契約コード 履歴削除 出勤日と出勤区分の選択へ" at bounding box center [369, 121] width 739 height 180
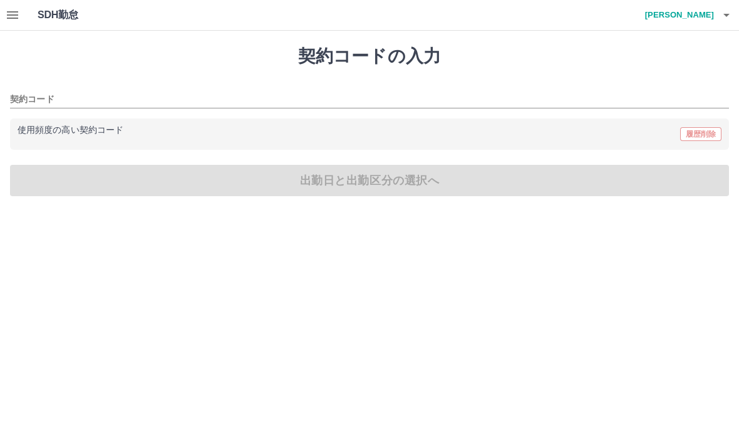
click at [36, 101] on input "契約コード" at bounding box center [360, 100] width 700 height 16
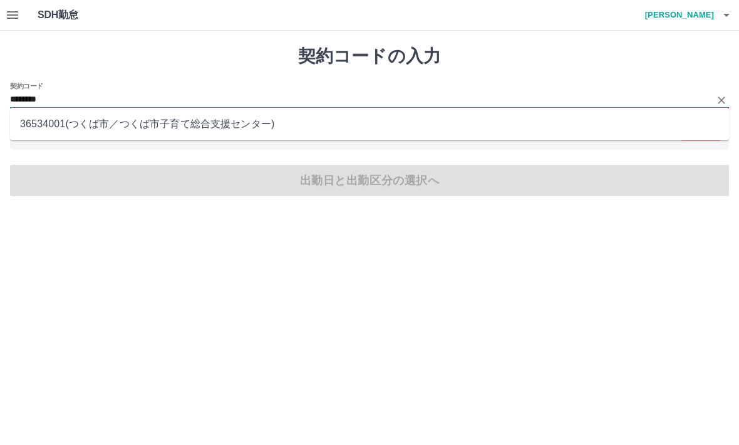
type input "********"
click at [58, 141] on div "使用頻度の高い契約コード 履歴削除" at bounding box center [370, 134] width 704 height 16
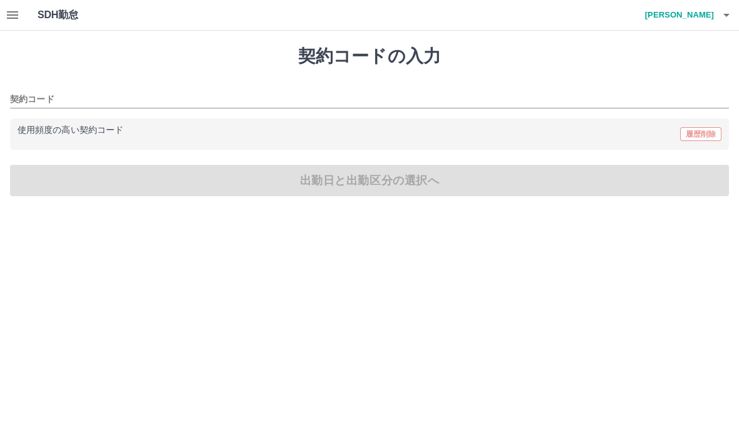
click at [83, 184] on div "契約コードの入力 契約コード 使用頻度の高い契約コード 履歴削除 出勤日と出勤区分の選択へ" at bounding box center [369, 121] width 739 height 180
click at [83, 136] on div "使用頻度の高い契約コード 履歴削除" at bounding box center [370, 134] width 704 height 16
click at [36, 104] on input "契約コード" at bounding box center [360, 100] width 700 height 16
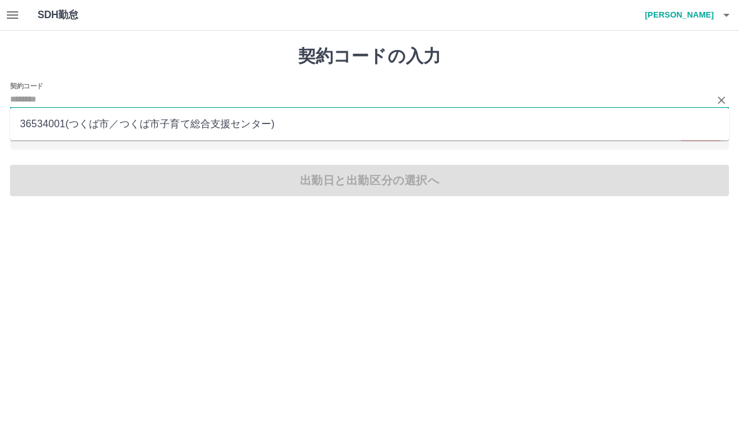
click at [59, 133] on li "36534001 ( つくば市 ／ つくば市子育て総合支援センター )" at bounding box center [369, 124] width 719 height 23
type input "********"
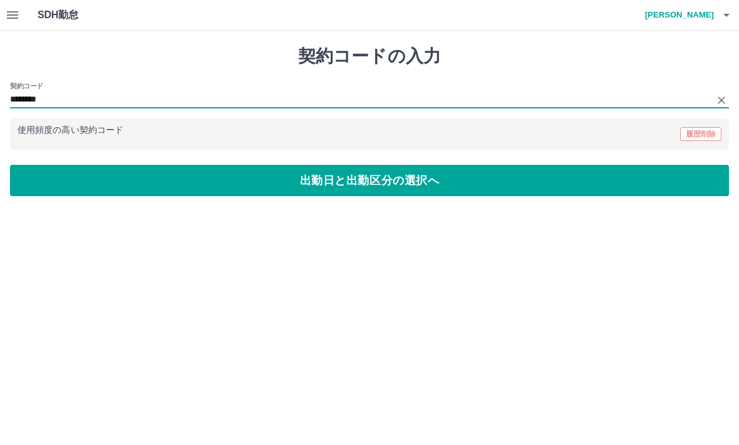
click at [394, 182] on button "出勤日と出勤区分の選択へ" at bounding box center [369, 180] width 719 height 31
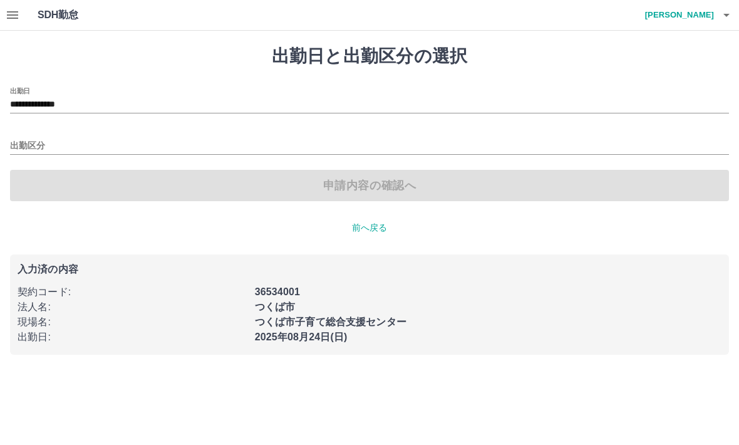
click at [77, 105] on input "**********" at bounding box center [369, 105] width 719 height 16
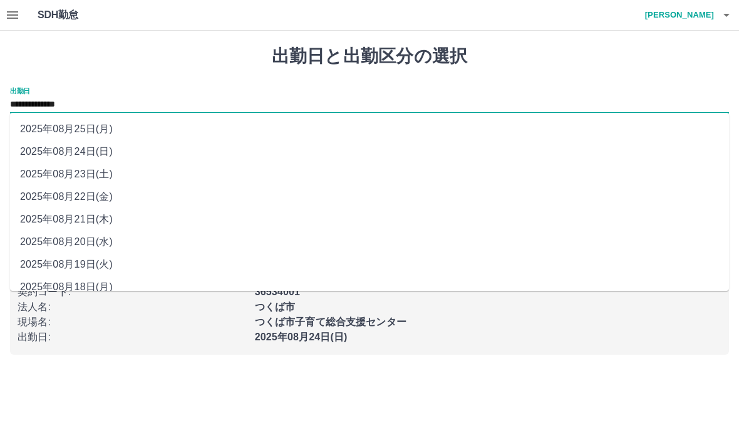
click at [101, 130] on li "2025年08月25日(月)" at bounding box center [369, 129] width 719 height 23
type input "**********"
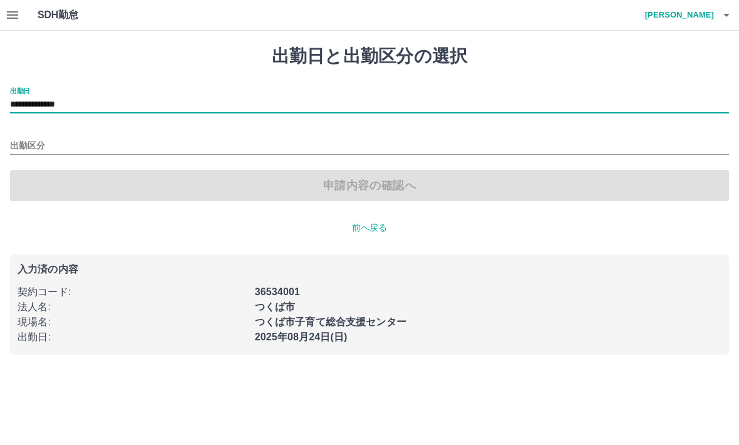
click at [39, 143] on input "出勤区分" at bounding box center [369, 146] width 719 height 16
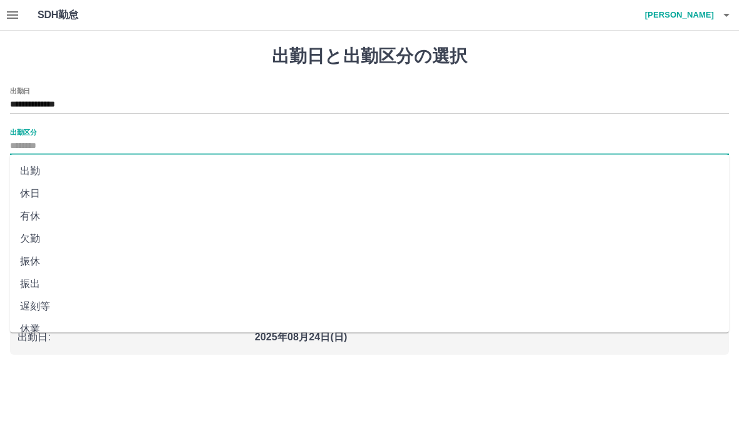
click at [71, 170] on li "出勤" at bounding box center [369, 171] width 719 height 23
type input "**"
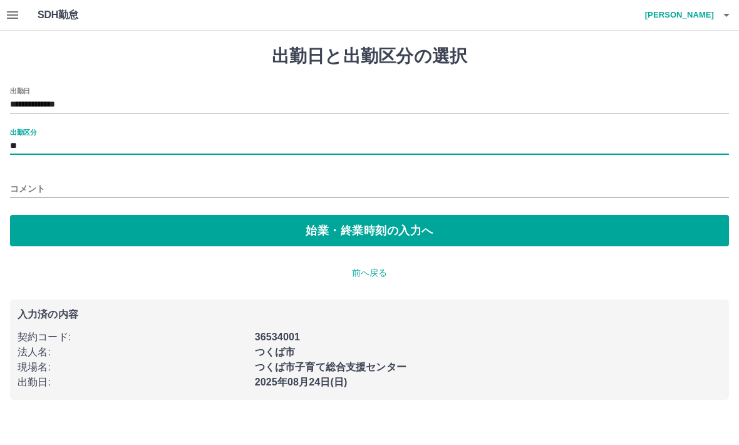
click at [143, 222] on button "始業・終業時刻の入力へ" at bounding box center [369, 230] width 719 height 31
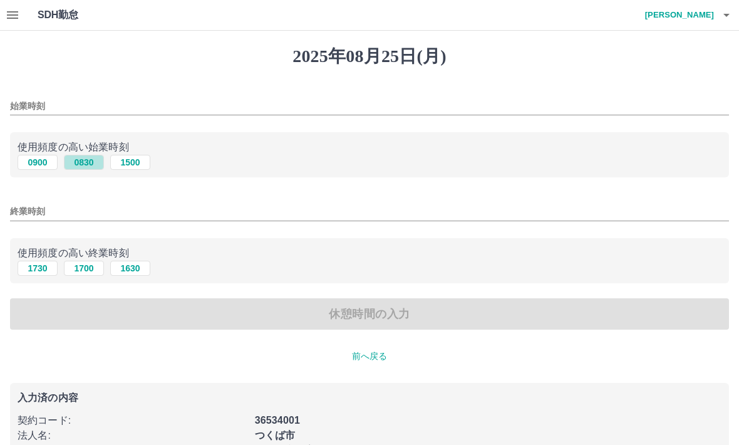
click at [90, 166] on button "0830" at bounding box center [84, 162] width 40 height 15
type input "****"
click at [46, 272] on button "1730" at bounding box center [38, 267] width 40 height 15
type input "****"
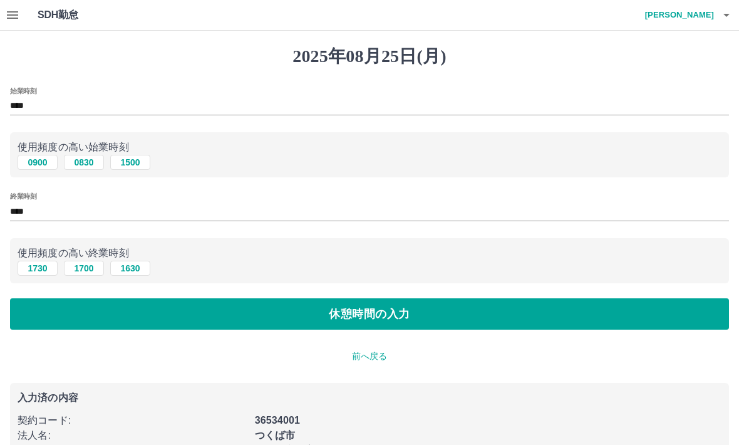
click at [152, 304] on button "休憩時間の入力" at bounding box center [369, 313] width 719 height 31
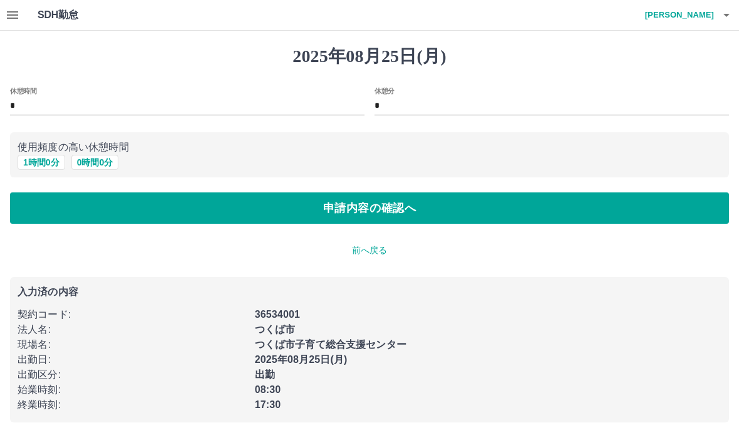
click at [46, 162] on button "1 時間 0 分" at bounding box center [42, 162] width 48 height 15
type input "*"
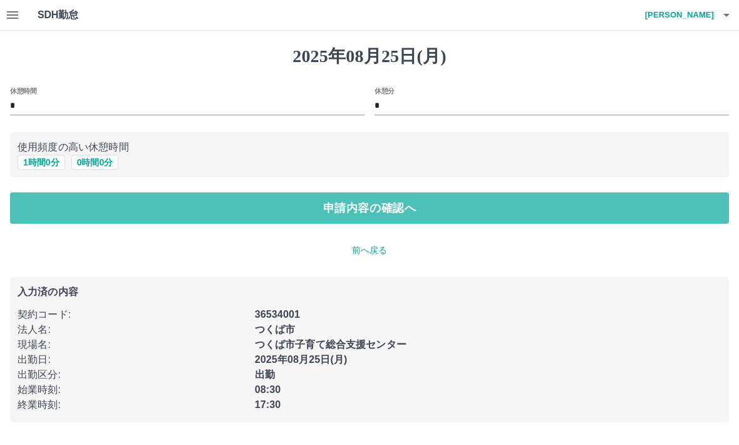
click at [138, 210] on button "申請内容の確認へ" at bounding box center [369, 207] width 719 height 31
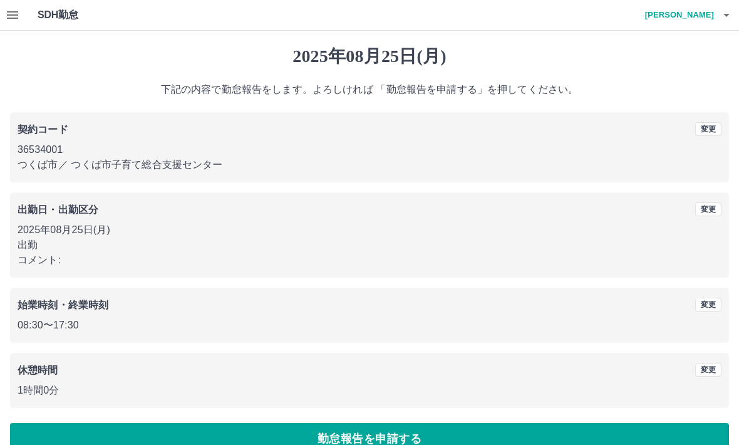
scroll to position [24, 0]
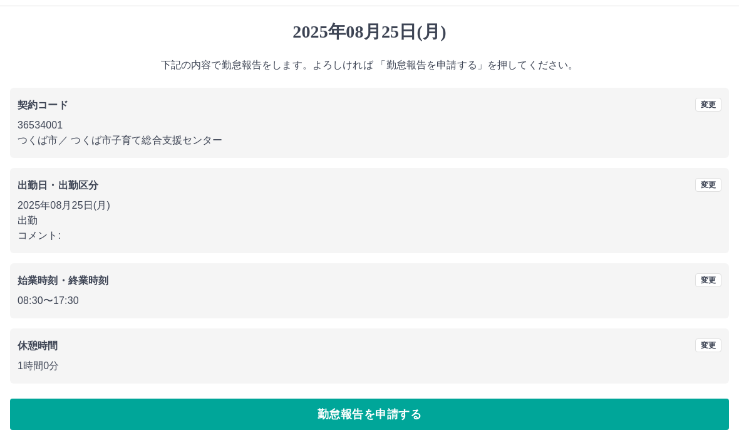
click at [245, 406] on button "勤怠報告を申請する" at bounding box center [369, 414] width 719 height 31
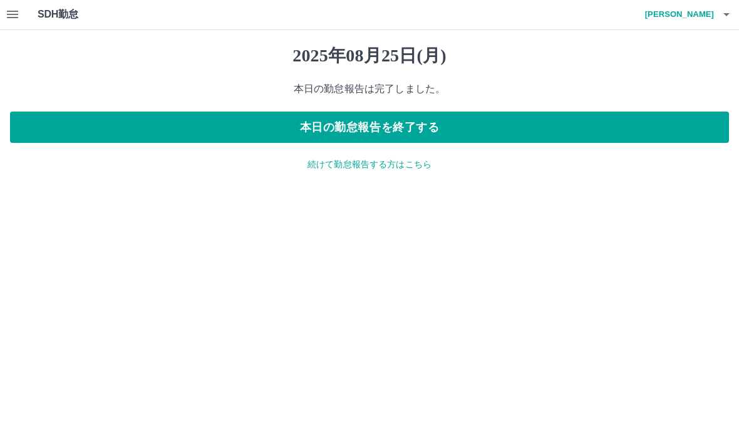
click at [331, 123] on button "本日の勤怠報告を終了する" at bounding box center [369, 127] width 719 height 31
